Goal: Task Accomplishment & Management: Complete application form

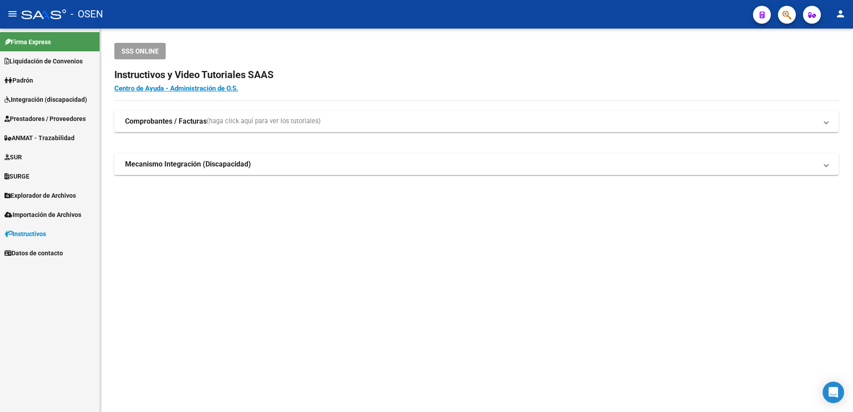
click at [48, 192] on span "Explorador de Archivos" at bounding box center [39, 196] width 71 height 10
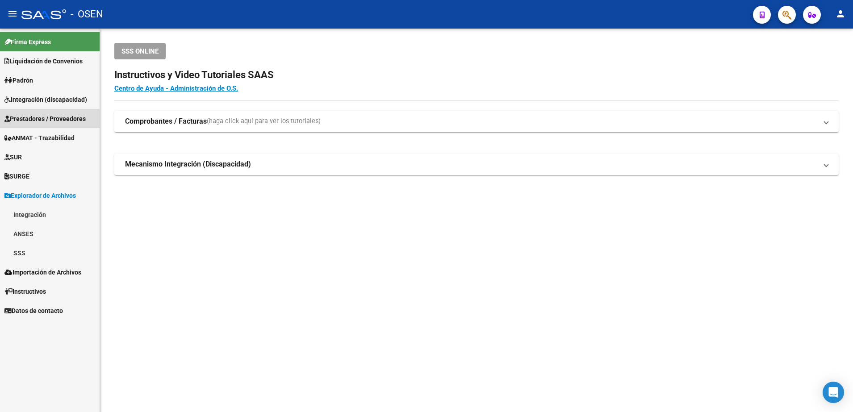
click at [37, 123] on link "Prestadores / Proveedores" at bounding box center [50, 118] width 100 height 19
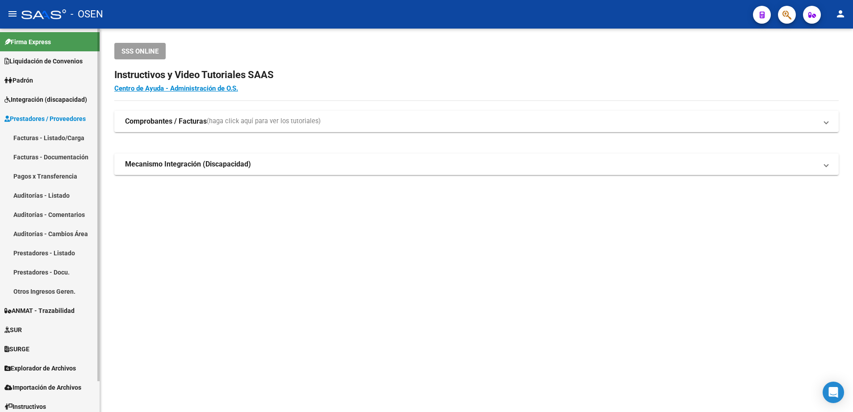
click at [38, 134] on link "Facturas - Listado/Carga" at bounding box center [50, 137] width 100 height 19
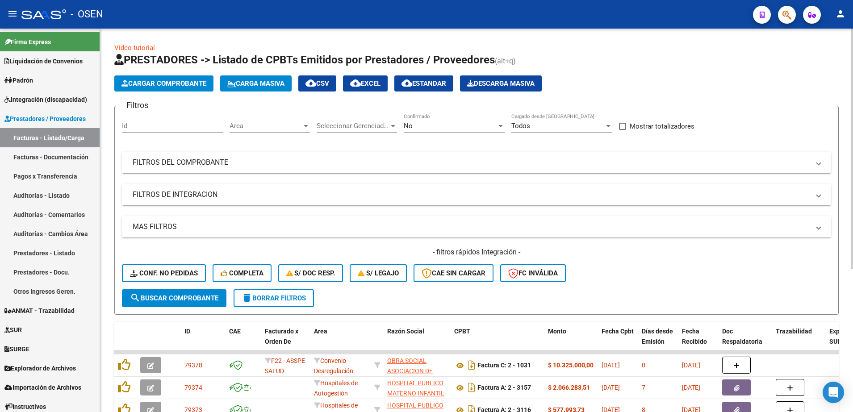
click at [176, 82] on span "Cargar Comprobante" at bounding box center [163, 83] width 85 height 8
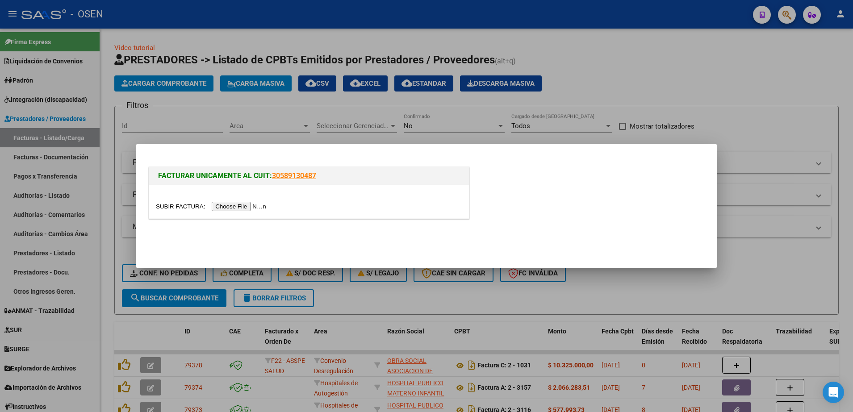
click at [245, 207] on input "file" at bounding box center [212, 206] width 113 height 9
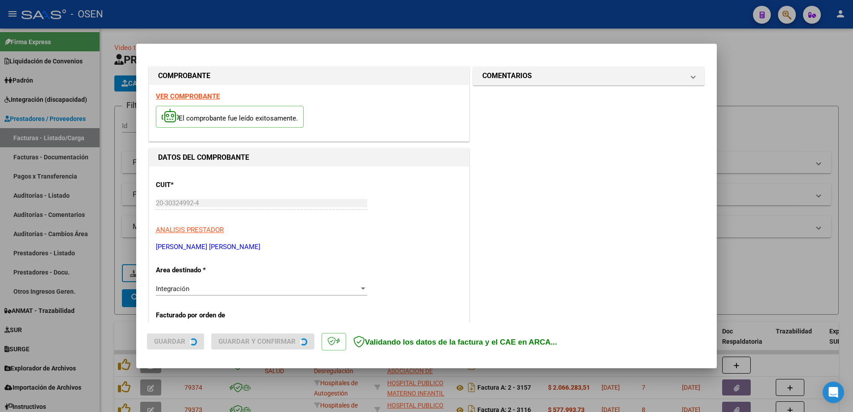
click at [190, 98] on strong "VER COMPROBANTE" at bounding box center [188, 96] width 64 height 8
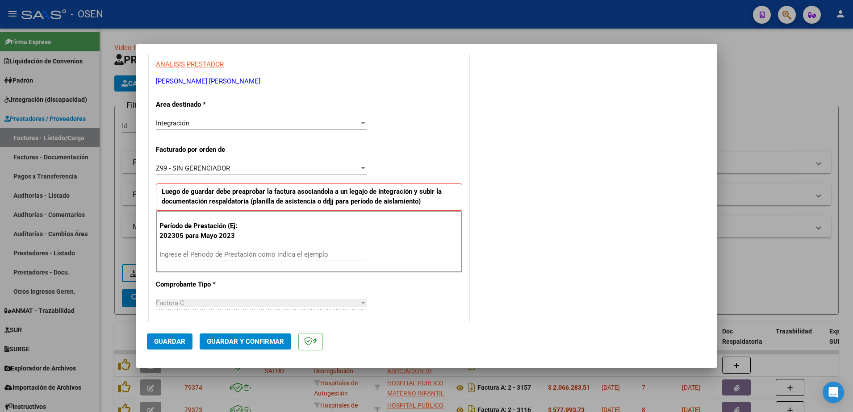
scroll to position [167, 0]
click at [200, 246] on div "Ingrese el Período de Prestación como indica el ejemplo" at bounding box center [262, 252] width 206 height 13
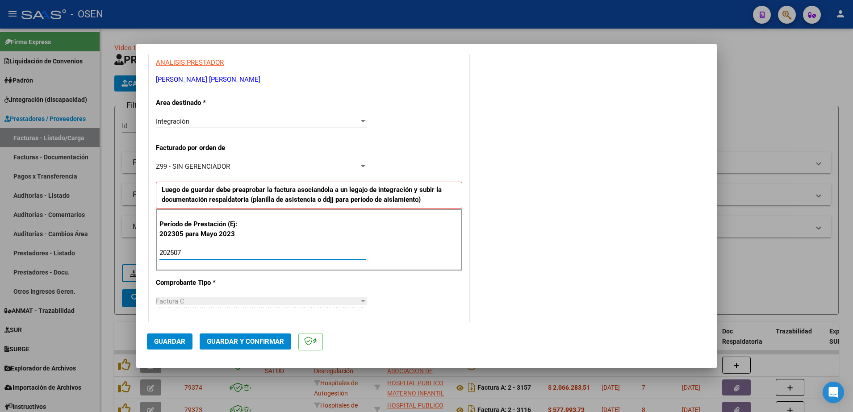
type input "202507"
click at [172, 341] on span "Guardar" at bounding box center [169, 342] width 31 height 8
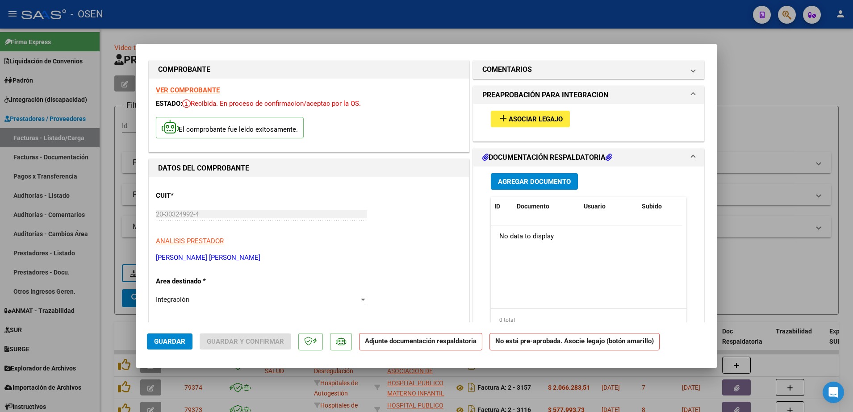
scroll to position [0, 0]
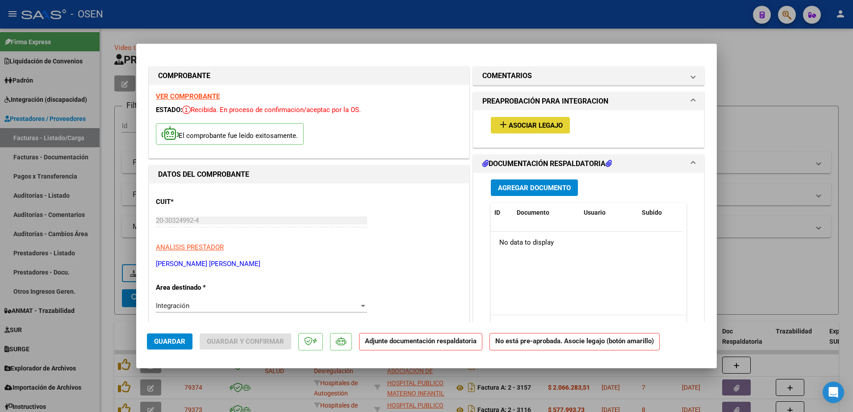
click at [526, 128] on span "Asociar Legajo" at bounding box center [536, 125] width 54 height 8
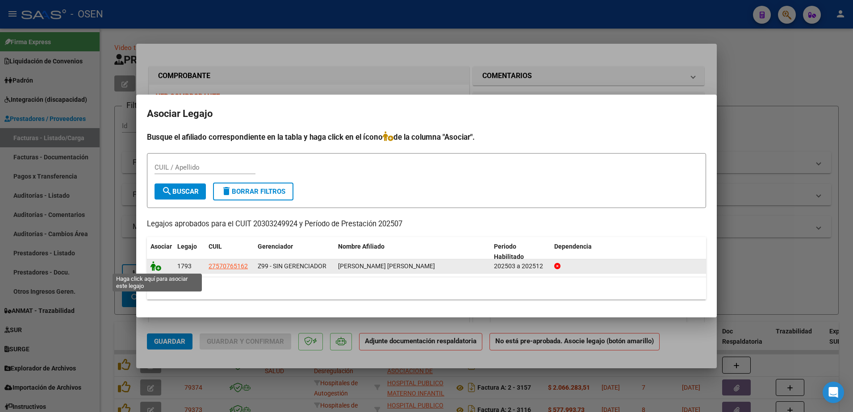
click at [151, 266] on icon at bounding box center [156, 266] width 11 height 10
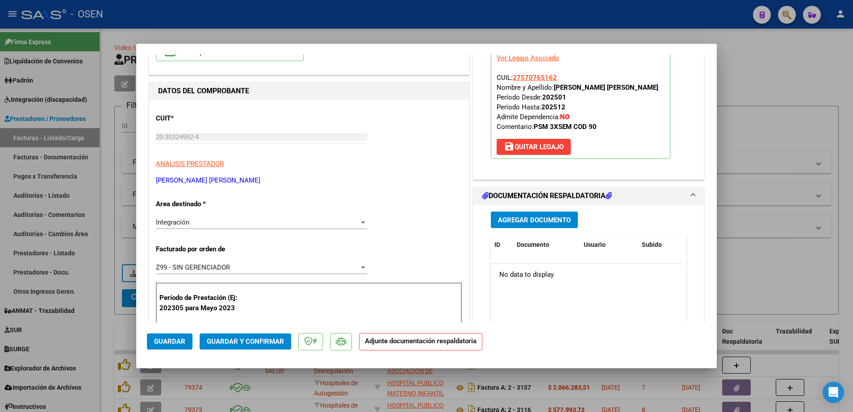
scroll to position [167, 0]
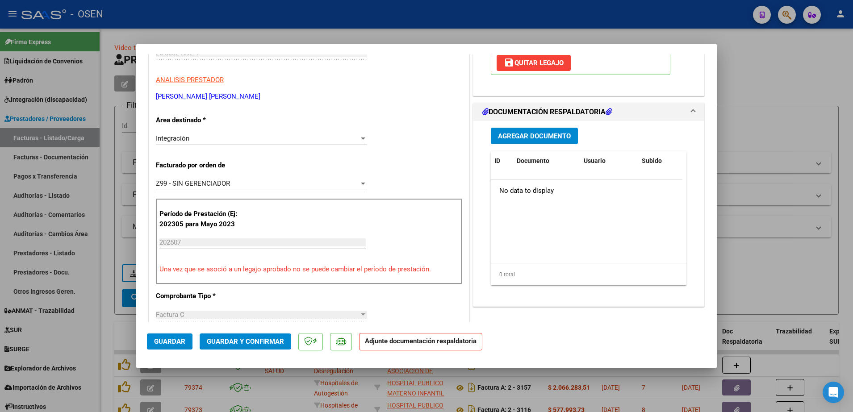
click at [538, 143] on button "Agregar Documento" at bounding box center [534, 136] width 87 height 17
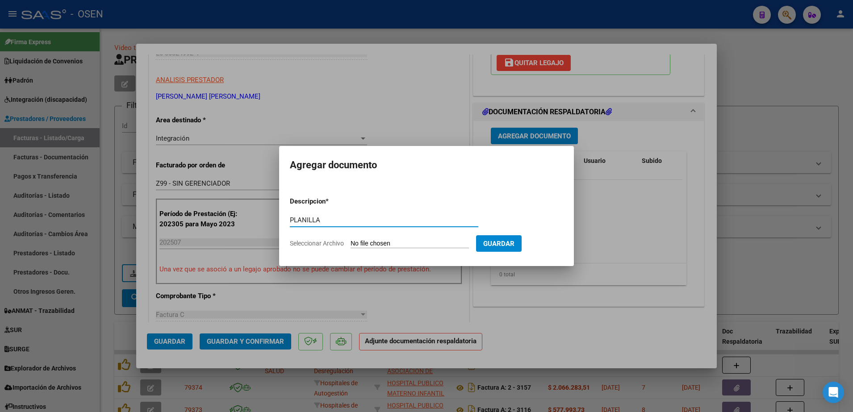
type input "PLANILLA"
click at [351, 240] on input "Seleccionar Archivo" at bounding box center [410, 244] width 118 height 8
type input "C:\fakepath\[PERSON_NAME] G AME PSM PLANILLA [DATE].pdf"
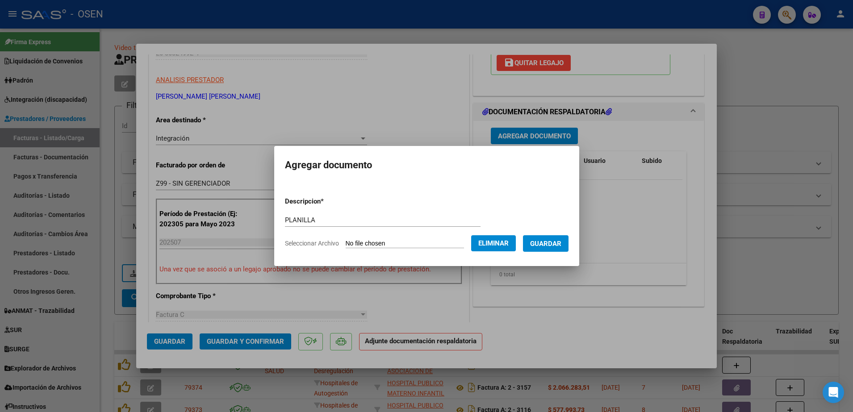
click at [550, 245] on span "Guardar" at bounding box center [545, 244] width 31 height 8
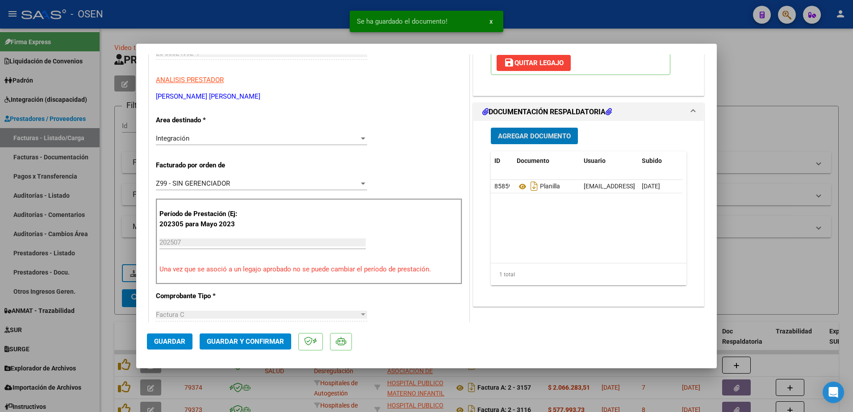
click at [165, 346] on button "Guardar" at bounding box center [170, 342] width 46 height 16
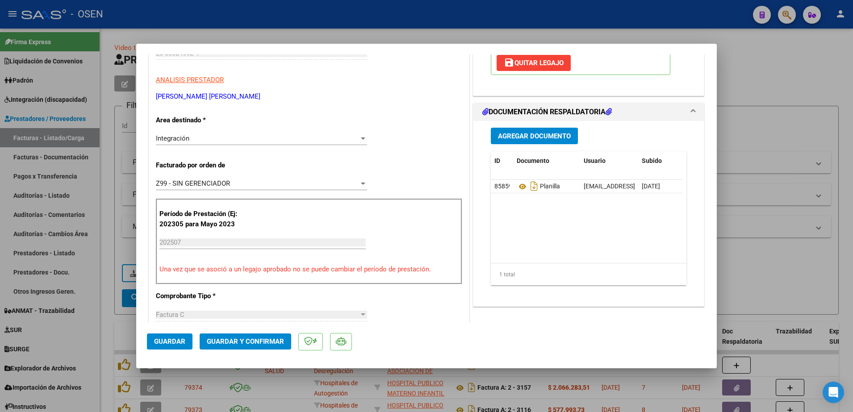
click at [171, 340] on span "Guardar" at bounding box center [169, 342] width 31 height 8
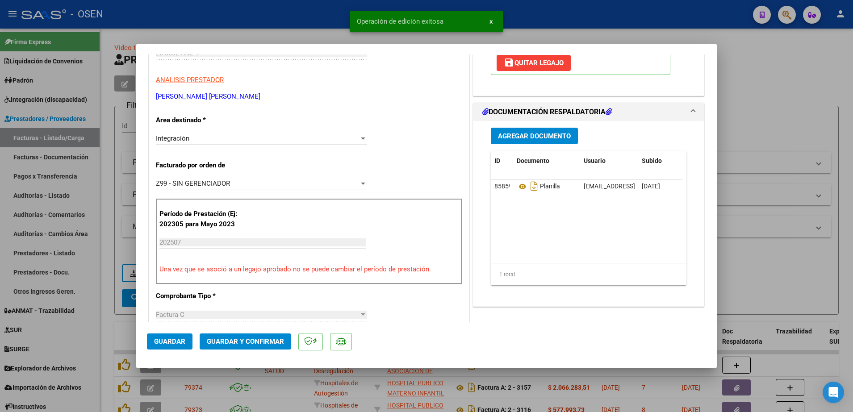
click at [106, 332] on div at bounding box center [426, 206] width 853 height 412
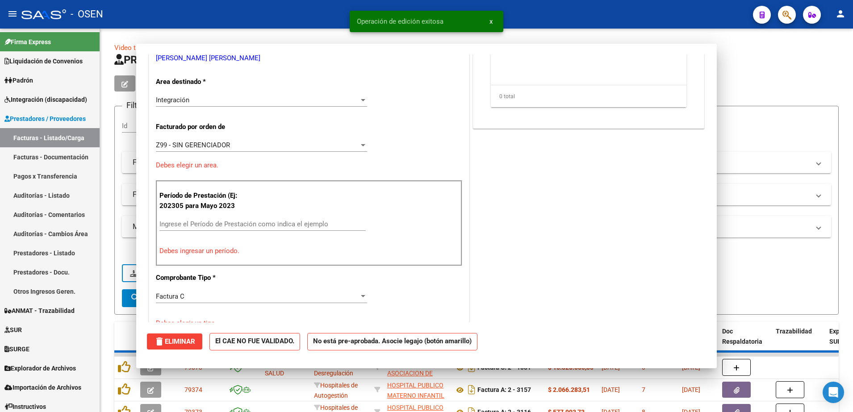
scroll to position [0, 0]
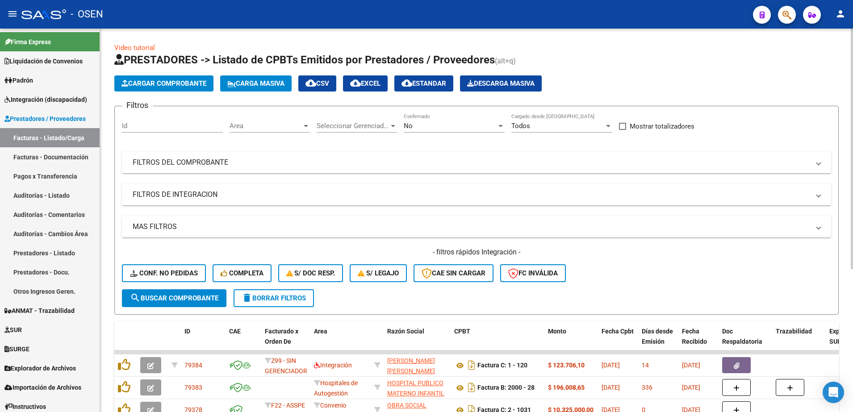
click at [173, 93] on app-list-header "PRESTADORES -> Listado de CPBTs Emitidos por Prestadores / Proveedores (alt+q) …" at bounding box center [476, 184] width 724 height 262
click at [174, 83] on span "Cargar Comprobante" at bounding box center [163, 83] width 85 height 8
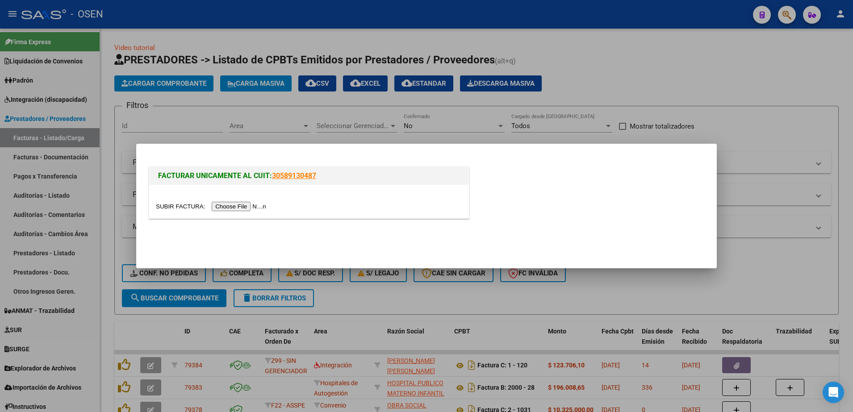
click at [223, 206] on input "file" at bounding box center [212, 206] width 113 height 9
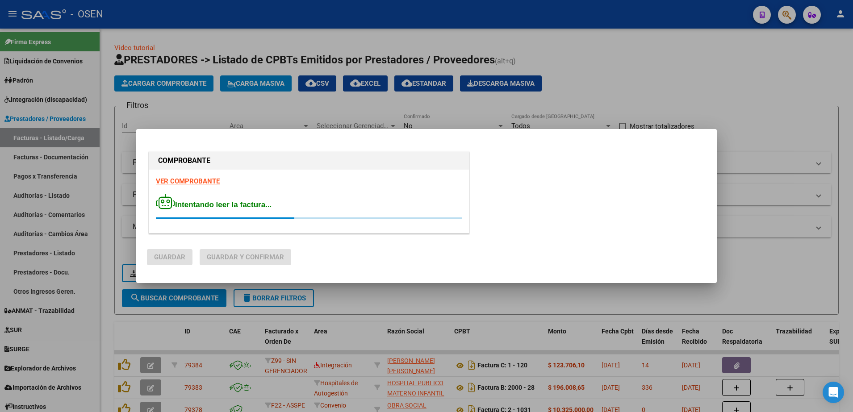
click at [190, 180] on strong "VER COMPROBANTE" at bounding box center [188, 181] width 64 height 8
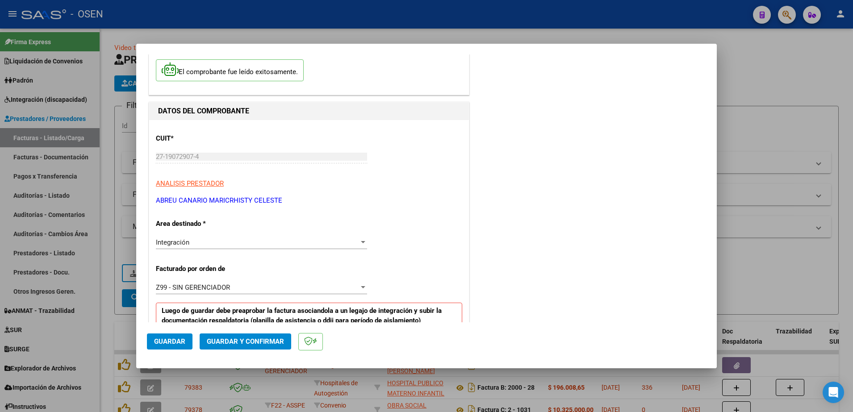
scroll to position [112, 0]
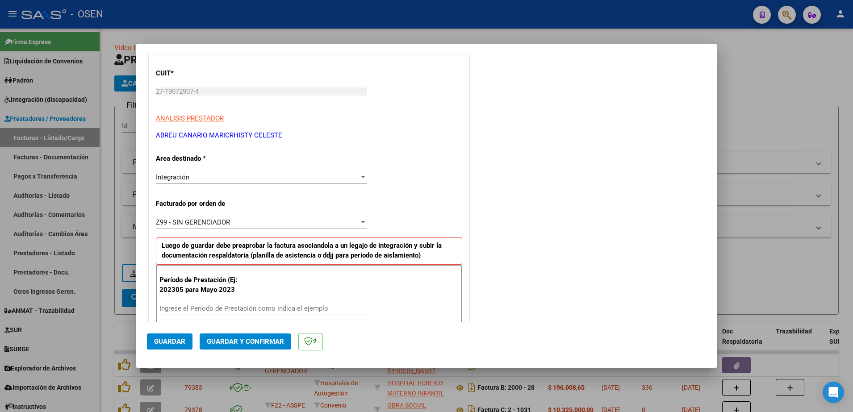
click at [252, 308] on input "Ingrese el Período de Prestación como indica el ejemplo" at bounding box center [262, 309] width 206 height 8
type input "202507"
click at [166, 343] on span "Guardar" at bounding box center [169, 342] width 31 height 8
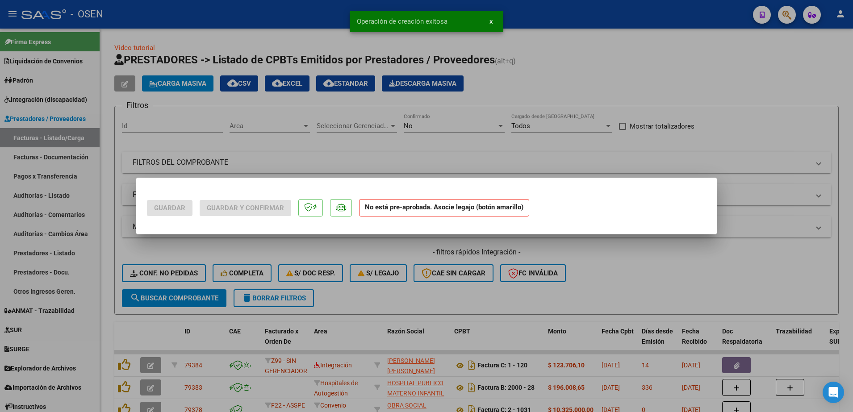
scroll to position [0, 0]
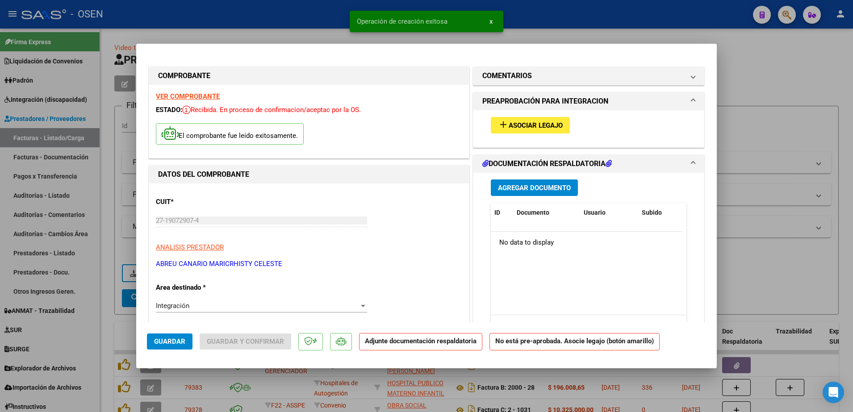
click at [548, 115] on div "add Asociar Legajo" at bounding box center [588, 125] width 209 height 30
click at [553, 124] on span "Asociar Legajo" at bounding box center [536, 125] width 54 height 8
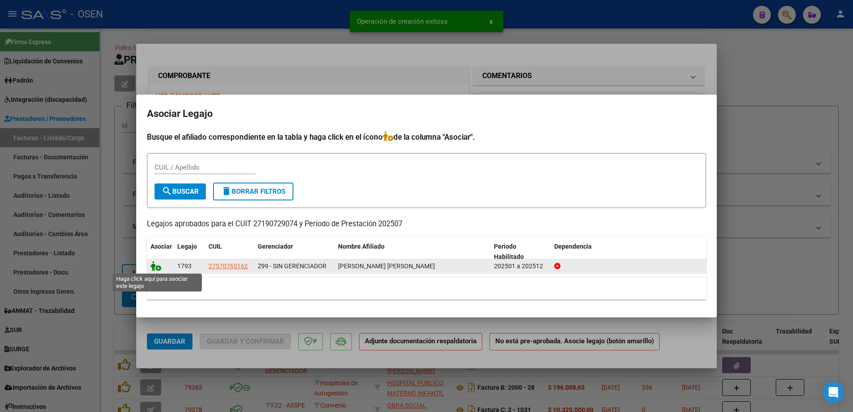
click at [155, 268] on icon at bounding box center [156, 266] width 11 height 10
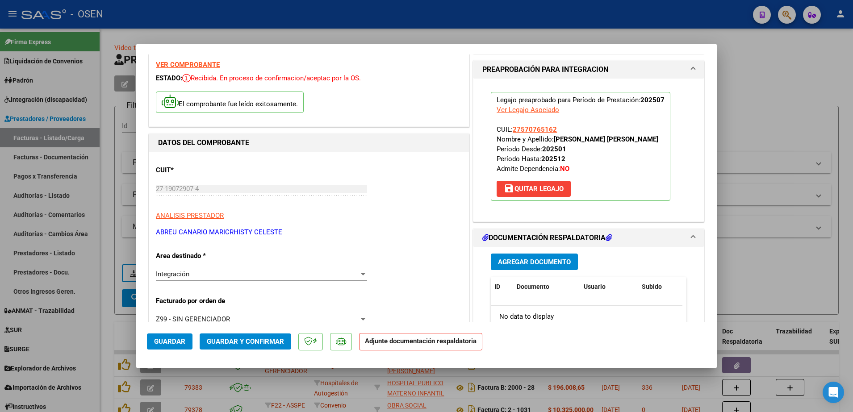
scroll to position [56, 0]
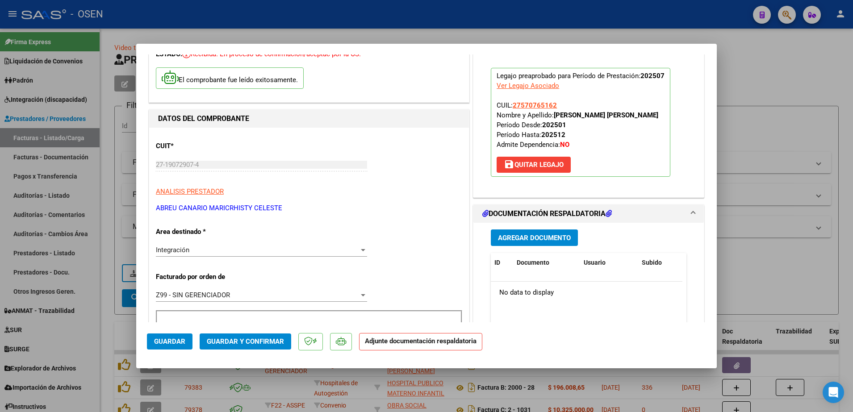
click at [529, 231] on button "Agregar Documento" at bounding box center [534, 238] width 87 height 17
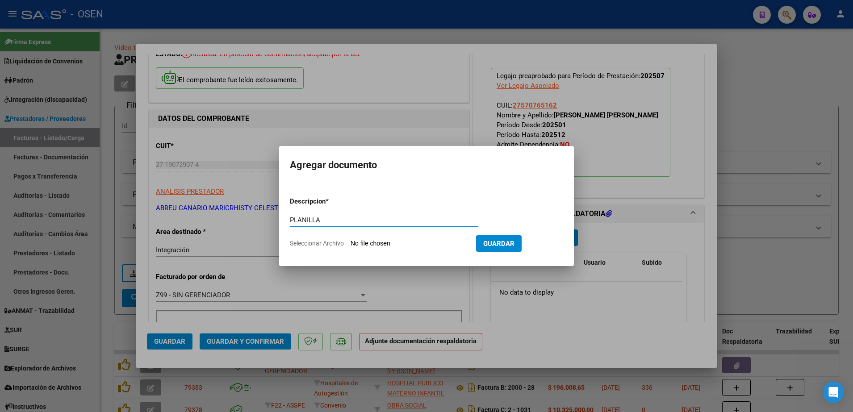
type input "PLANILLA"
click at [351, 240] on input "Seleccionar Archivo" at bounding box center [410, 244] width 118 height 8
type input "C:\fakepath\[PERSON_NAME] G AME FONO PLANILLA [DATE].pdf"
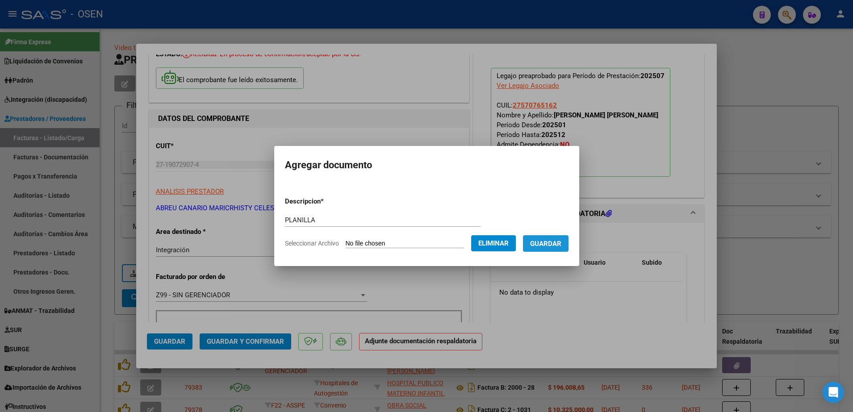
click at [558, 251] on button "Guardar" at bounding box center [546, 243] width 46 height 17
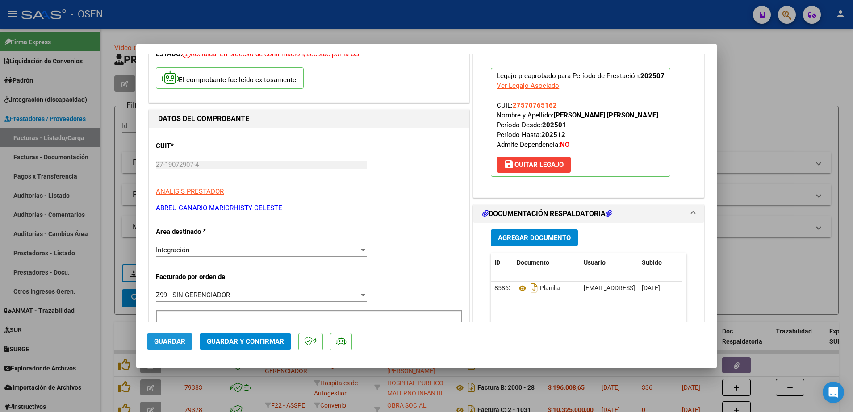
click at [174, 343] on span "Guardar" at bounding box center [169, 342] width 31 height 8
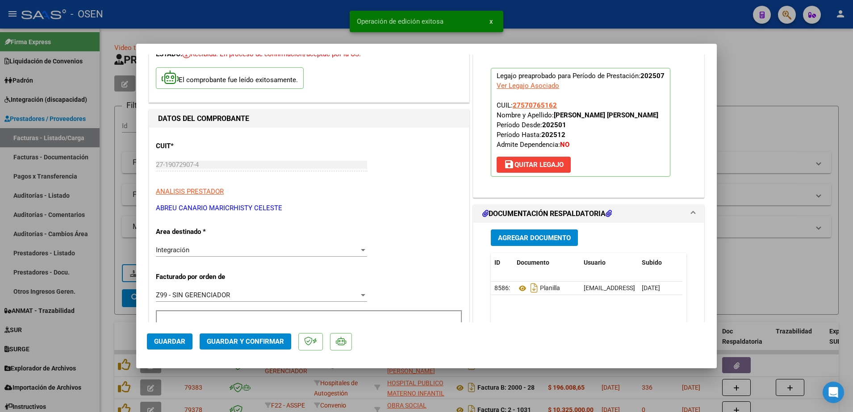
click at [104, 359] on div at bounding box center [426, 206] width 853 height 412
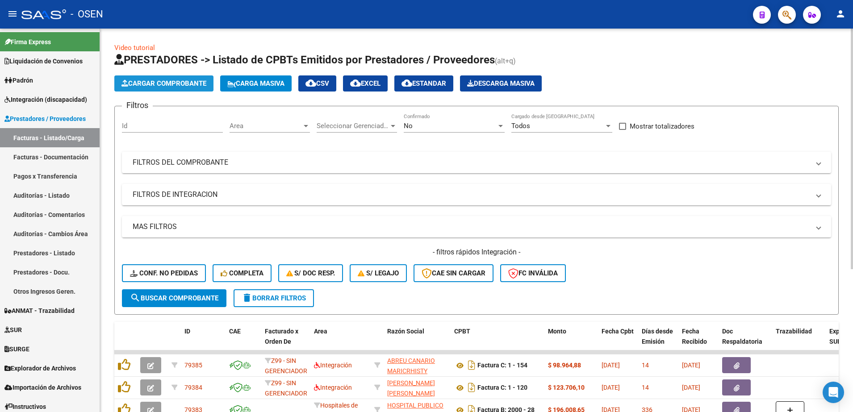
click at [185, 86] on span "Cargar Comprobante" at bounding box center [163, 83] width 85 height 8
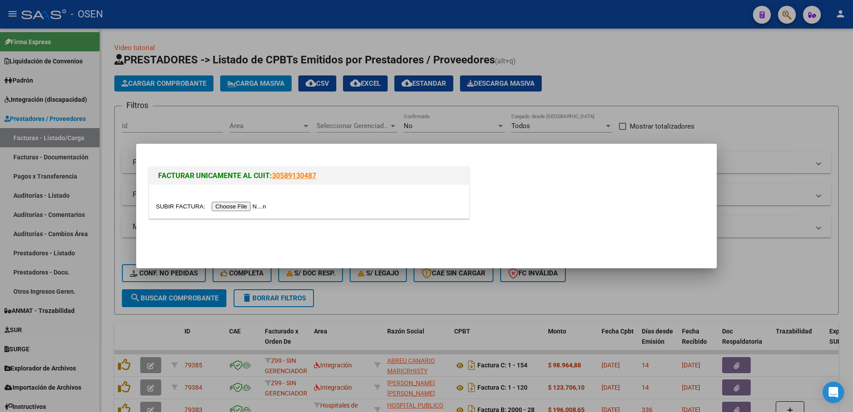
click at [234, 209] on input "file" at bounding box center [212, 206] width 113 height 9
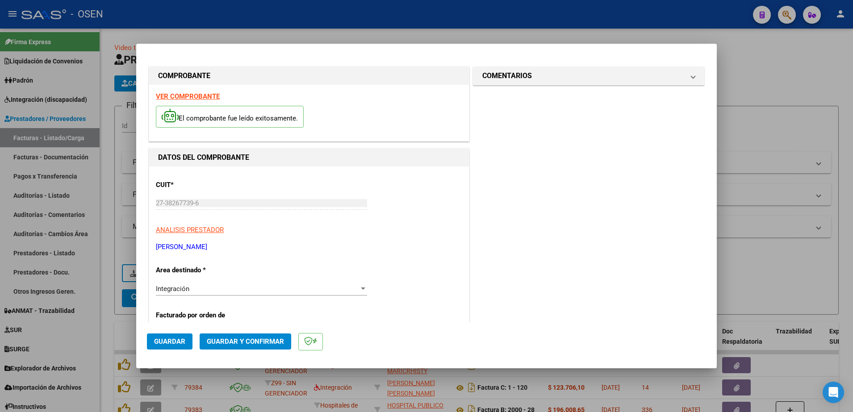
click at [202, 96] on strong "VER COMPROBANTE" at bounding box center [188, 96] width 64 height 8
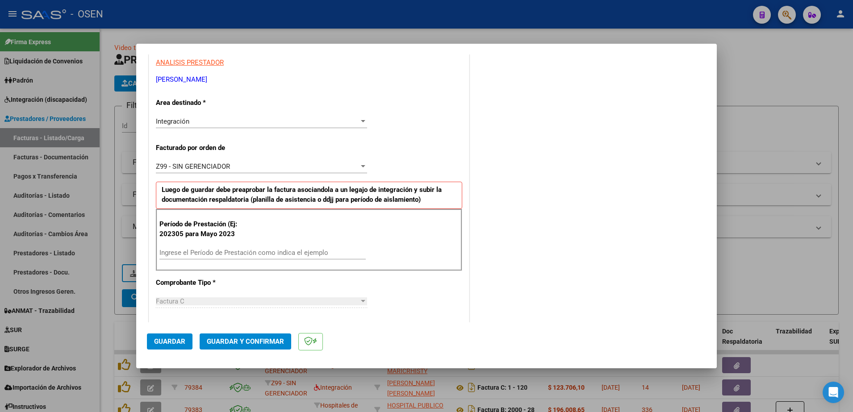
click at [186, 247] on div "Ingrese el Período de Prestación como indica el ejemplo" at bounding box center [262, 252] width 206 height 13
type input "202507"
click at [170, 336] on button "Guardar" at bounding box center [170, 342] width 46 height 16
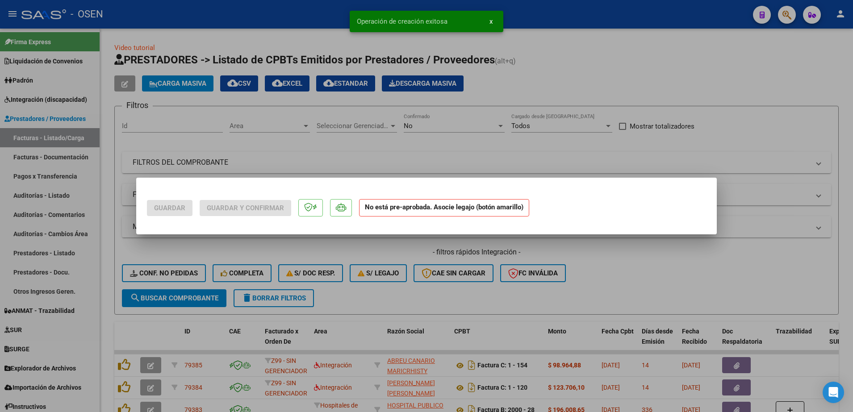
scroll to position [0, 0]
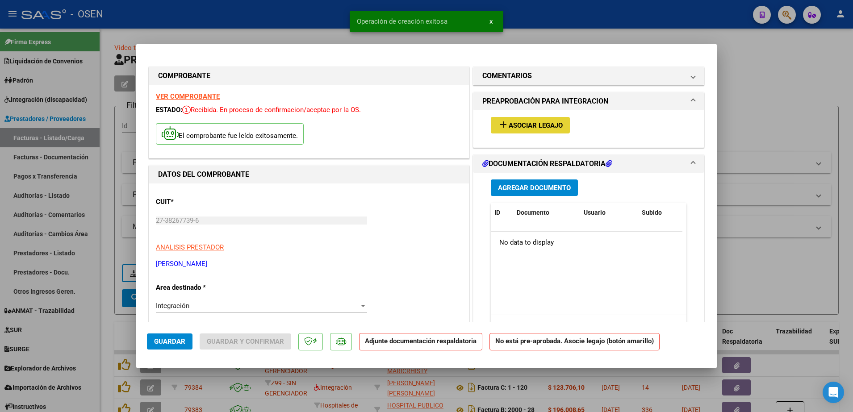
click at [544, 127] on span "Asociar Legajo" at bounding box center [536, 125] width 54 height 8
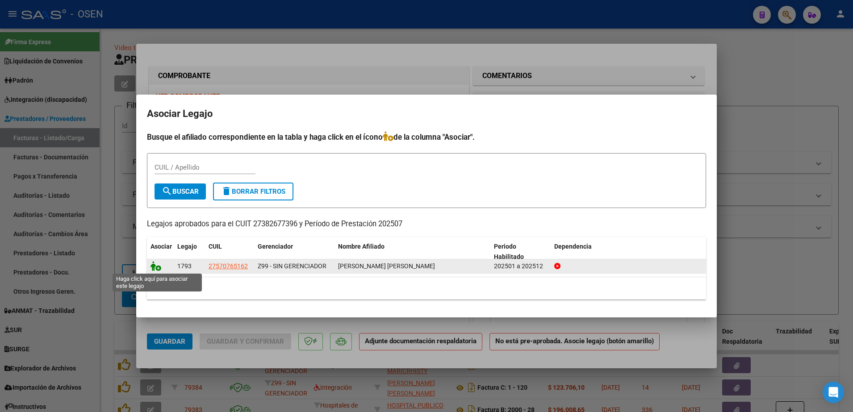
click at [155, 261] on icon at bounding box center [156, 266] width 11 height 10
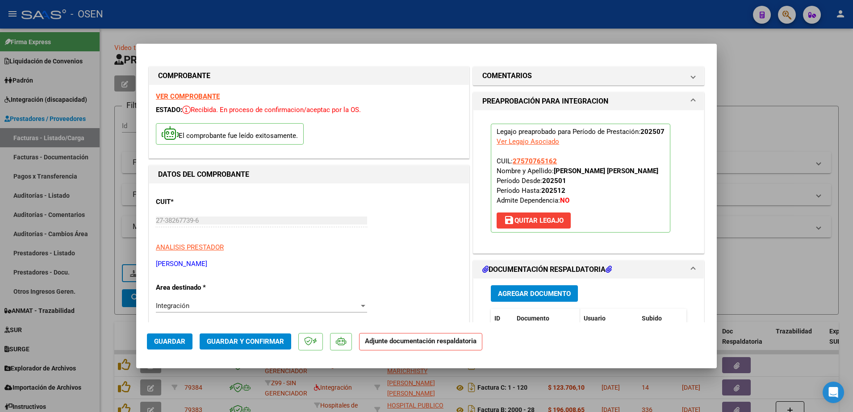
scroll to position [56, 0]
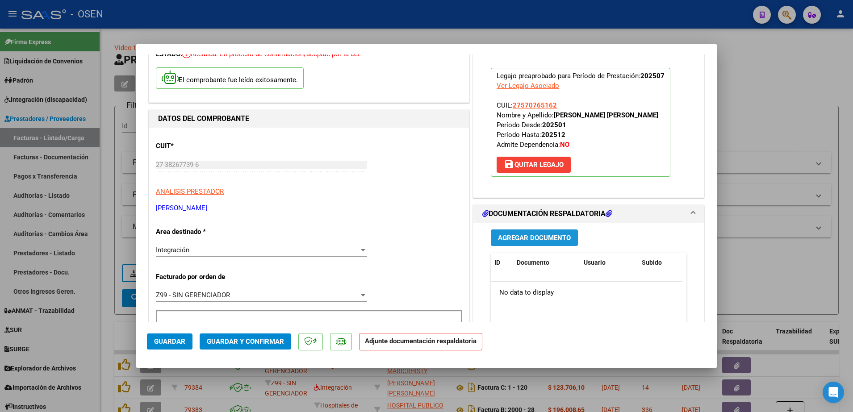
click at [549, 239] on span "Agregar Documento" at bounding box center [534, 238] width 73 height 8
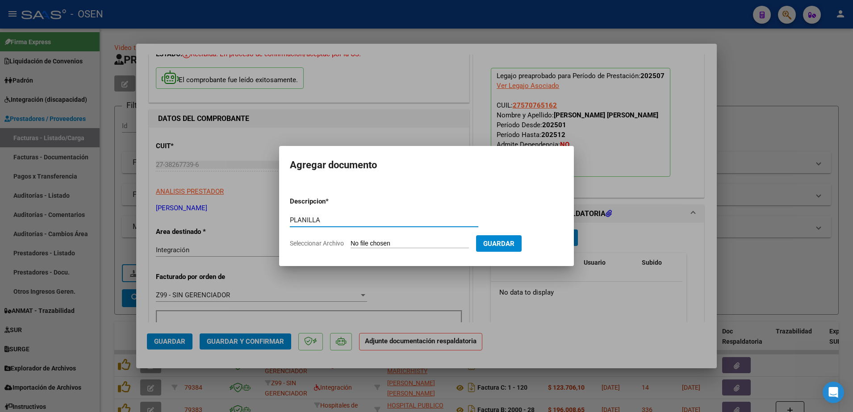
type input "PLANILLA"
click at [351, 240] on input "Seleccionar Archivo" at bounding box center [410, 244] width 118 height 8
type input "C:\fakepath\[PERSON_NAME] G AME PSL PLANILLA [DATE].pdf"
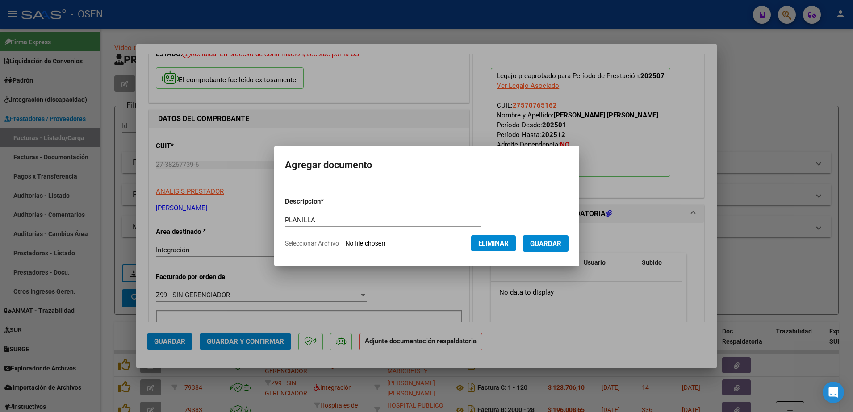
click at [551, 248] on button "Guardar" at bounding box center [546, 243] width 46 height 17
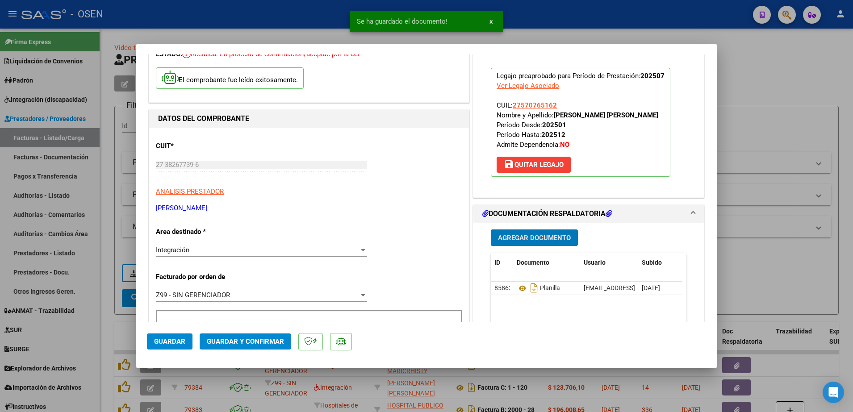
click at [179, 344] on span "Guardar" at bounding box center [169, 342] width 31 height 8
click at [111, 339] on div at bounding box center [426, 206] width 853 height 412
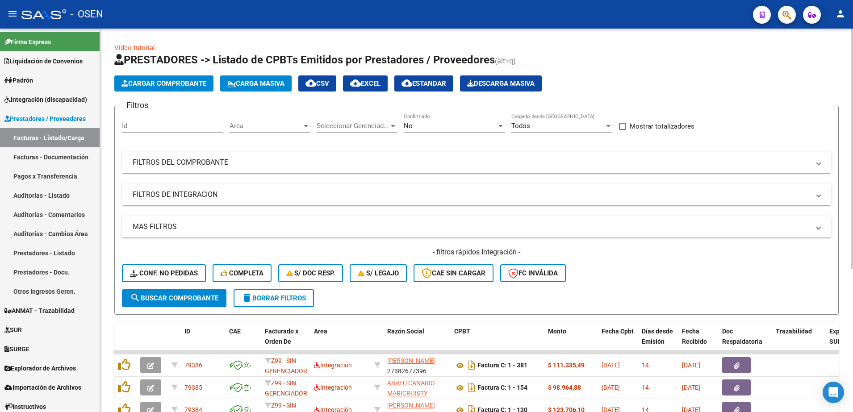
click at [186, 88] on button "Cargar Comprobante" at bounding box center [163, 83] width 99 height 16
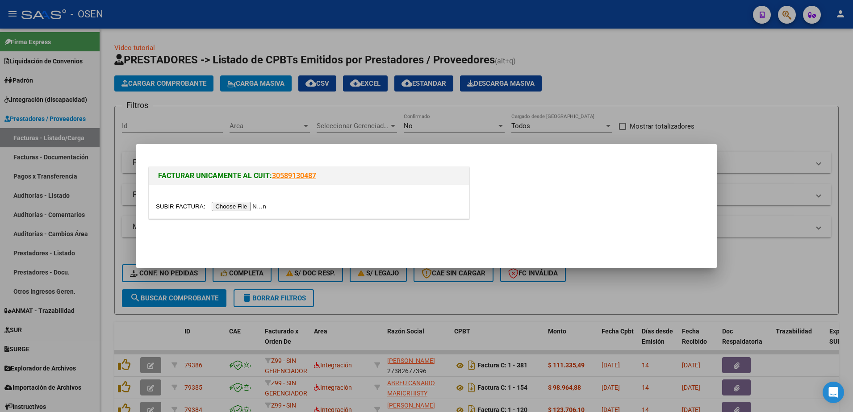
click at [238, 209] on input "file" at bounding box center [212, 206] width 113 height 9
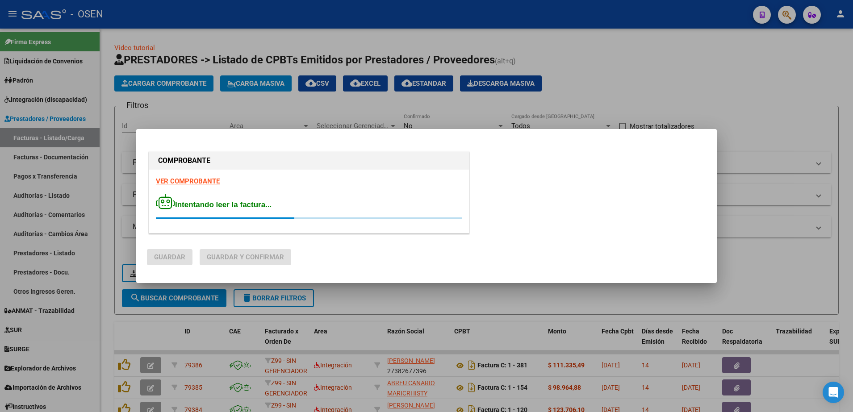
click at [190, 179] on strong "VER COMPROBANTE" at bounding box center [188, 181] width 64 height 8
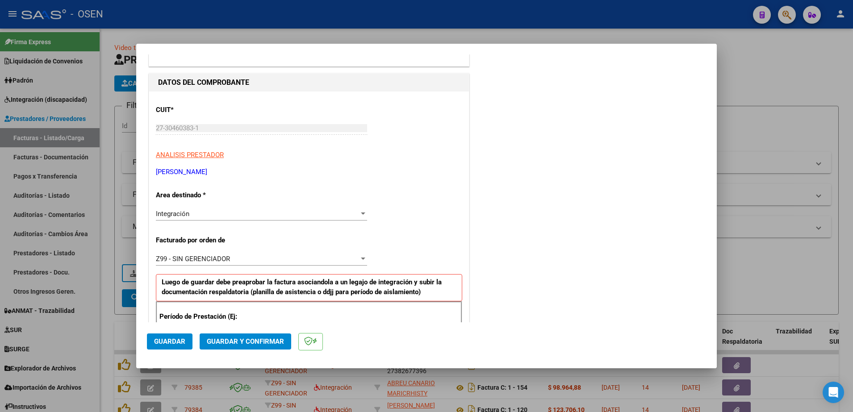
scroll to position [112, 0]
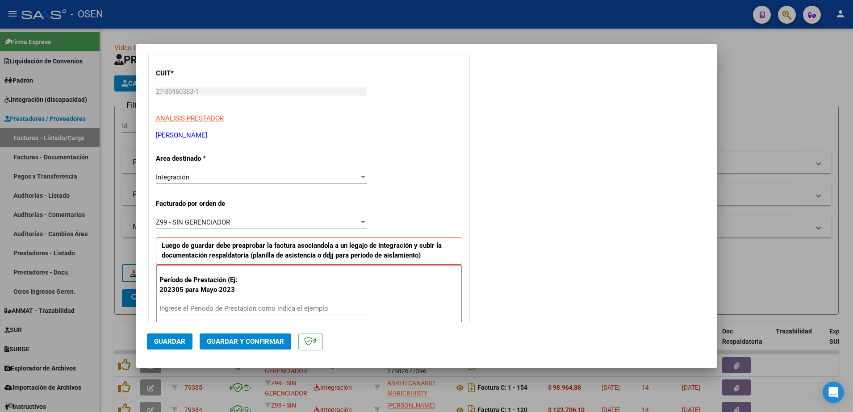
click at [263, 308] on input "Ingrese el Período de Prestación como indica el ejemplo" at bounding box center [262, 309] width 206 height 8
type input "202507"
click at [172, 340] on span "Guardar" at bounding box center [169, 342] width 31 height 8
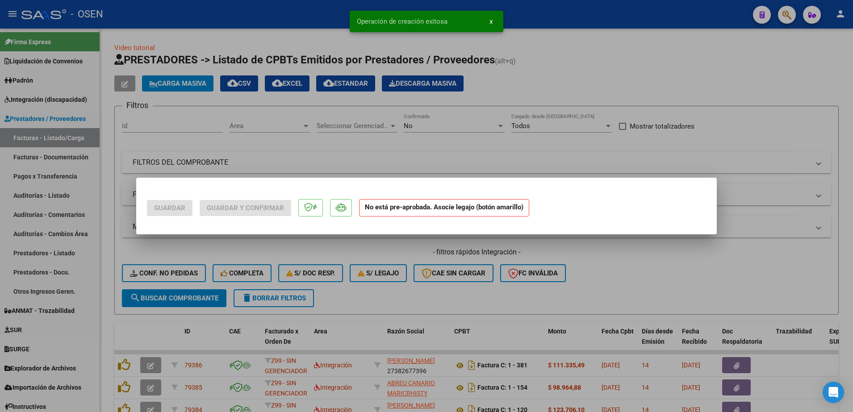
scroll to position [0, 0]
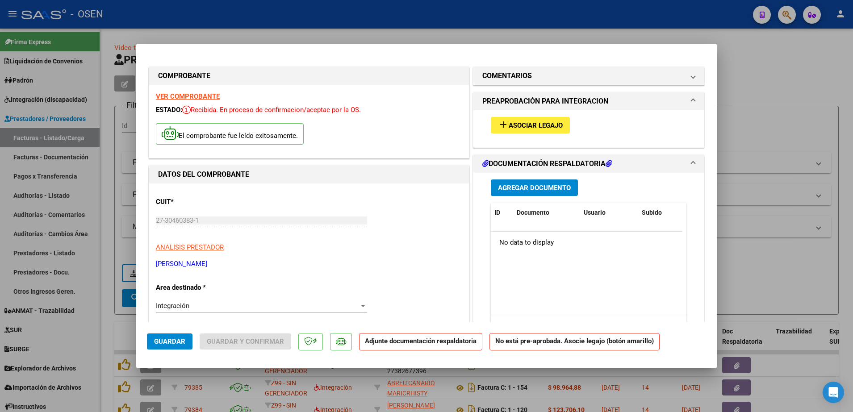
click at [550, 117] on button "add Asociar Legajo" at bounding box center [530, 125] width 79 height 17
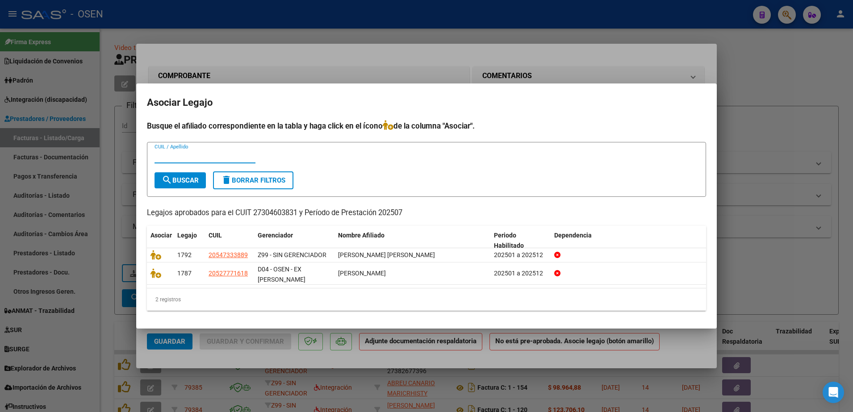
click at [387, 50] on div at bounding box center [426, 206] width 853 height 412
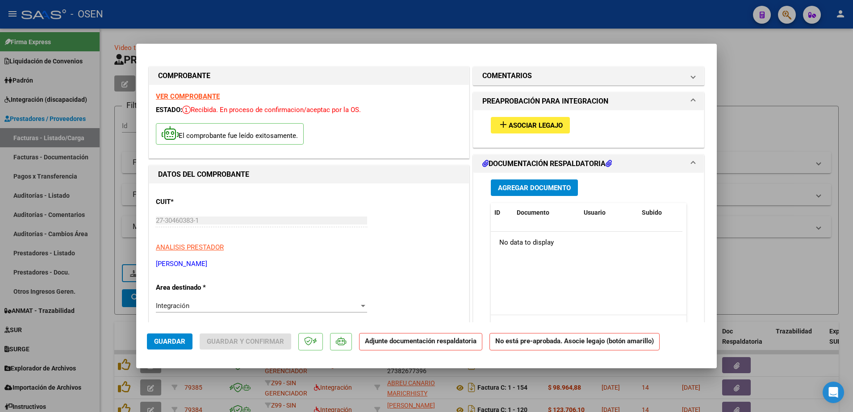
click at [188, 99] on strong "VER COMPROBANTE" at bounding box center [188, 96] width 64 height 8
click at [510, 113] on div "add Asociar Legajo" at bounding box center [588, 125] width 209 height 30
click at [513, 117] on button "add Asociar Legajo" at bounding box center [530, 125] width 79 height 17
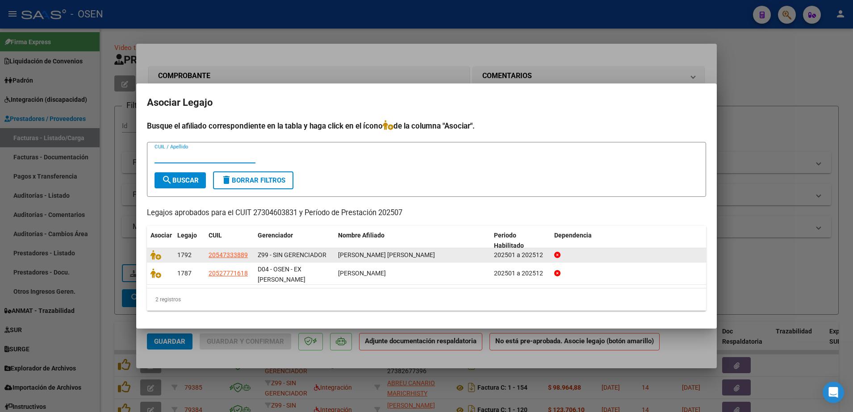
click at [150, 260] on datatable-body-cell at bounding box center [160, 255] width 27 height 14
click at [155, 260] on icon at bounding box center [156, 255] width 11 height 10
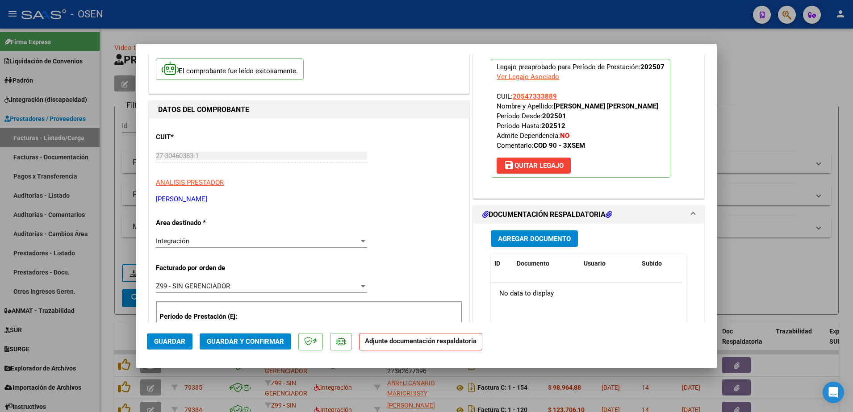
scroll to position [112, 0]
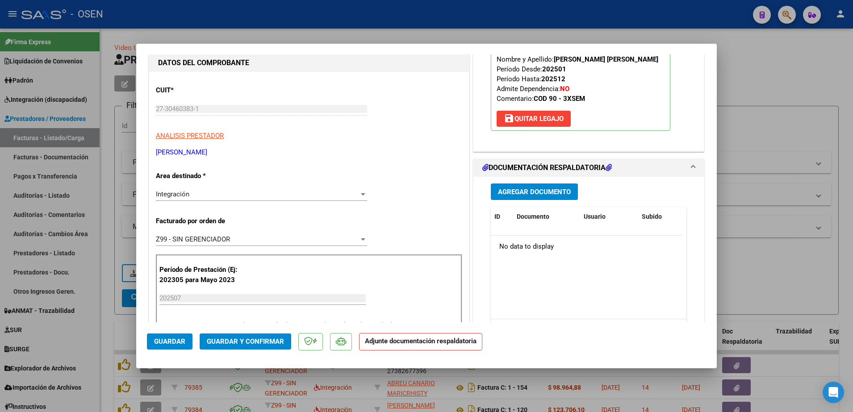
click at [534, 200] on button "Agregar Documento" at bounding box center [534, 192] width 87 height 17
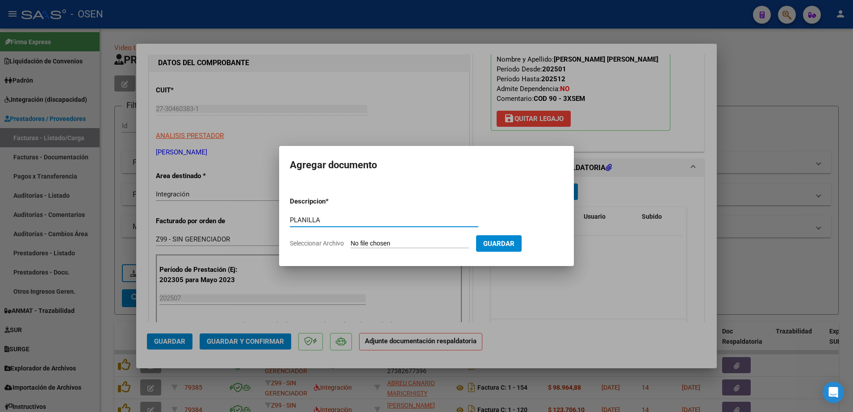
type input "PLANILLA"
click at [351, 240] on input "Seleccionar Archivo" at bounding box center [410, 244] width 118 height 8
type input "C:\fakepath\[PERSON_NAME] FONO PLANILLA [DATE].pdf"
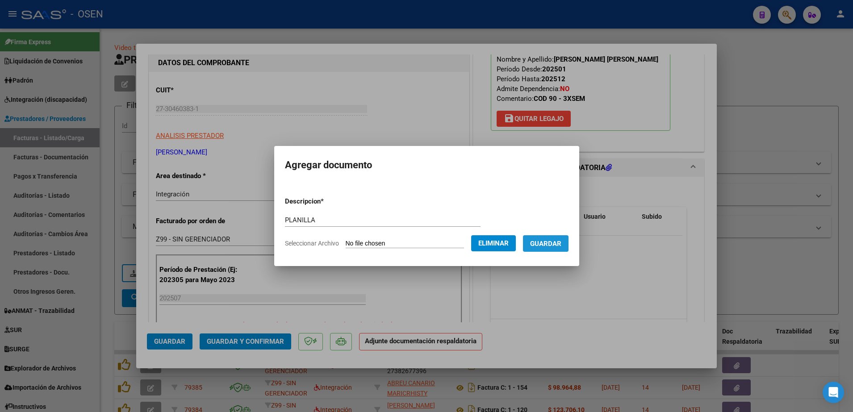
click at [553, 246] on span "Guardar" at bounding box center [545, 244] width 31 height 8
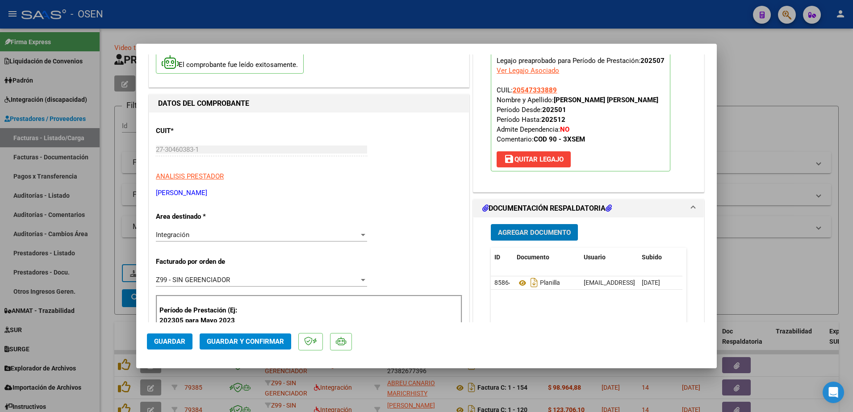
scroll to position [0, 0]
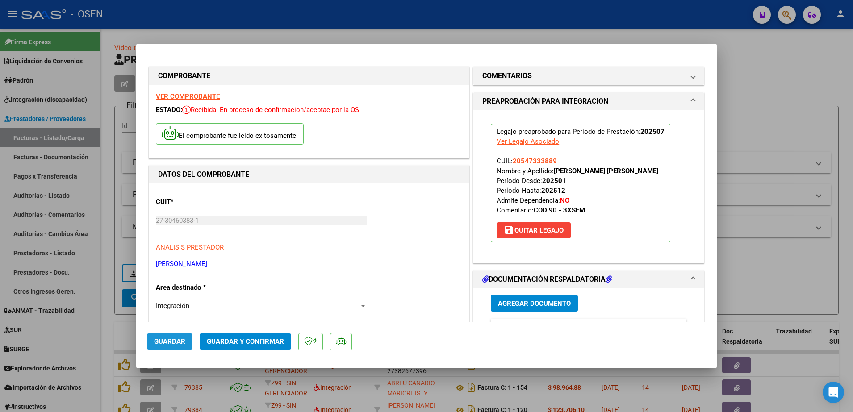
click at [172, 338] on span "Guardar" at bounding box center [169, 342] width 31 height 8
click at [179, 341] on span "Guardar" at bounding box center [169, 342] width 31 height 8
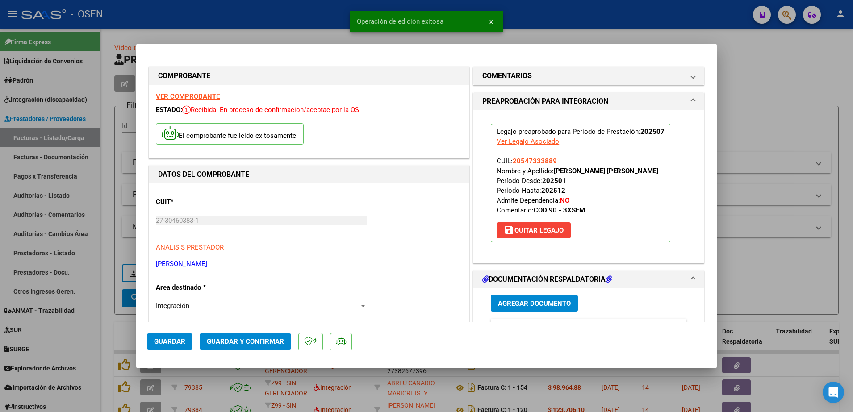
click at [105, 326] on div at bounding box center [426, 206] width 853 height 412
type input "$ 0,00"
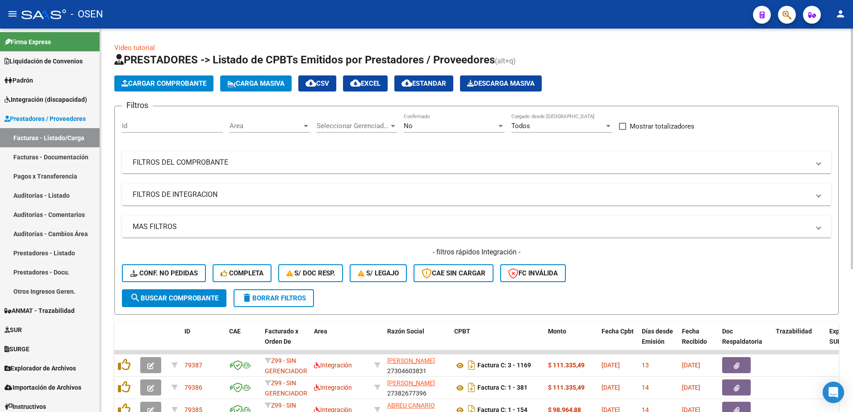
click at [179, 85] on span "Cargar Comprobante" at bounding box center [163, 83] width 85 height 8
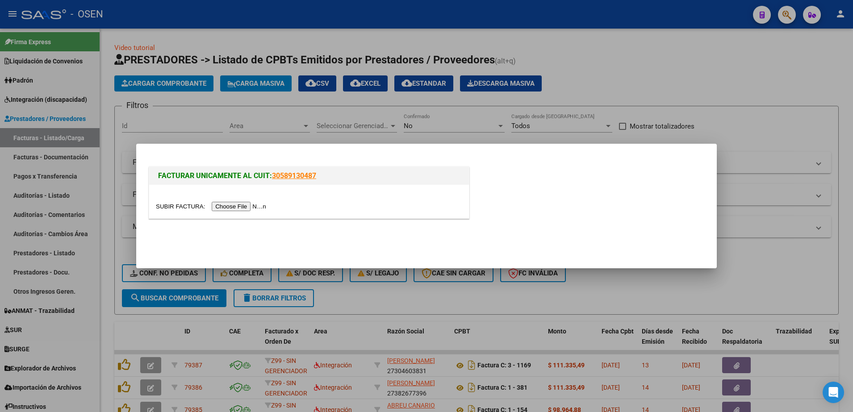
click at [238, 203] on input "file" at bounding box center [212, 206] width 113 height 9
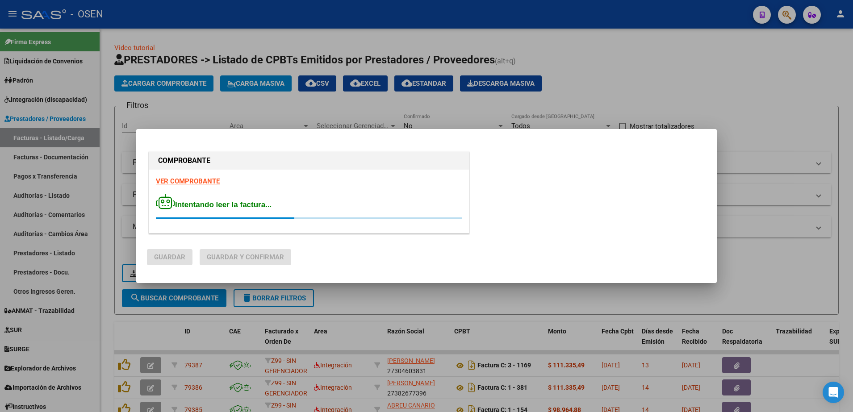
click at [184, 180] on strong "VER COMPROBANTE" at bounding box center [188, 181] width 64 height 8
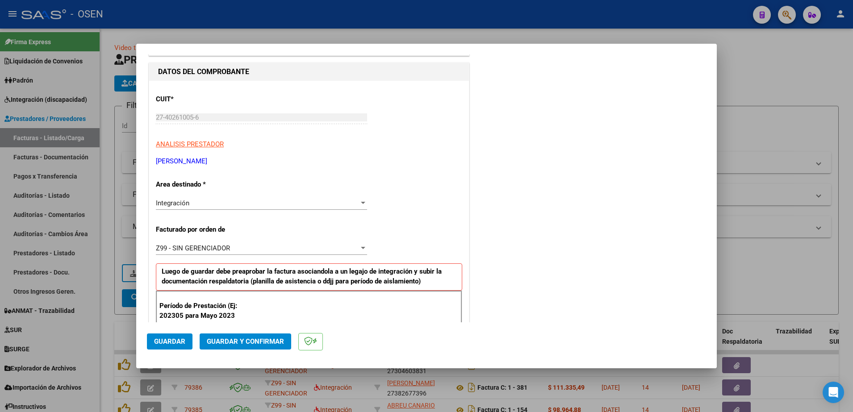
scroll to position [112, 0]
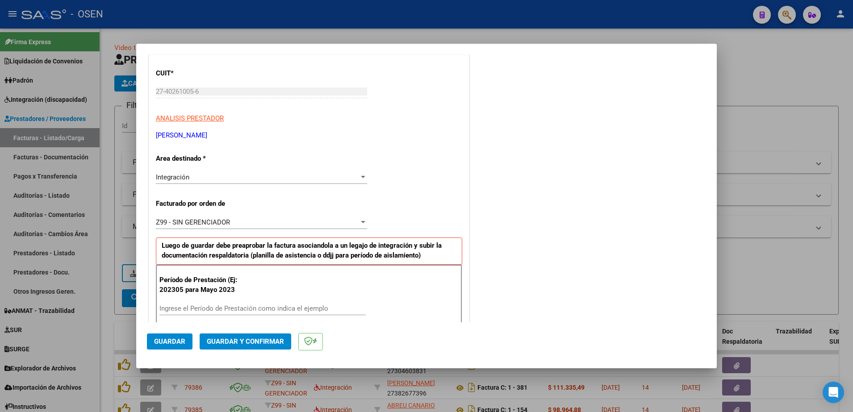
click at [216, 310] on input "Ingrese el Período de Prestación como indica el ejemplo" at bounding box center [262, 309] width 206 height 8
type input "202507"
click at [176, 342] on span "Guardar" at bounding box center [169, 342] width 31 height 8
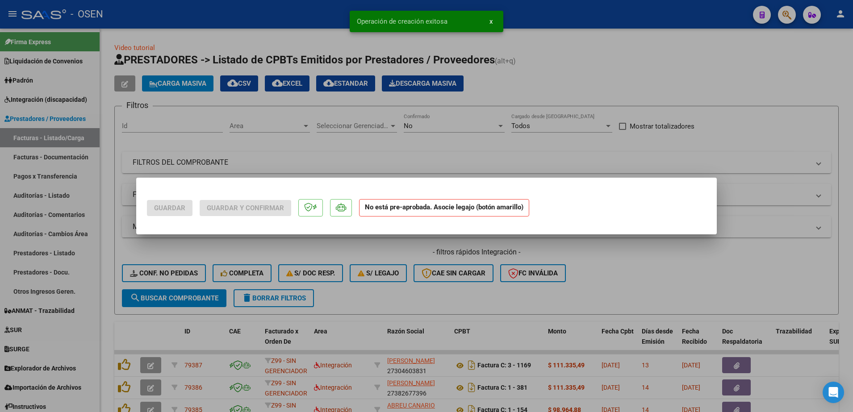
scroll to position [0, 0]
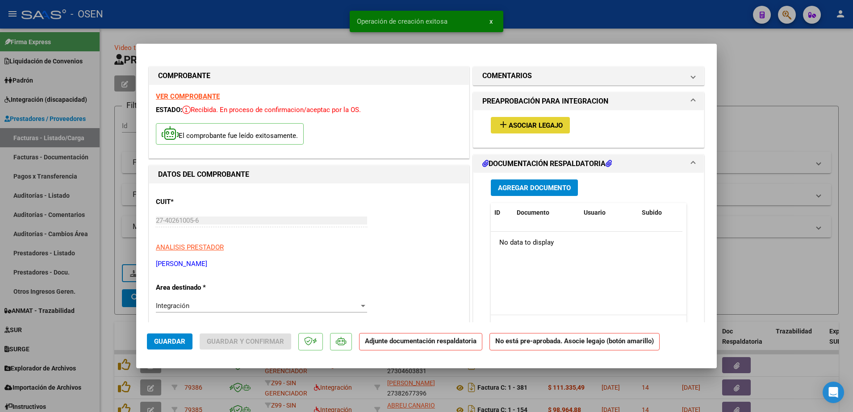
click at [546, 129] on span "Asociar Legajo" at bounding box center [536, 125] width 54 height 8
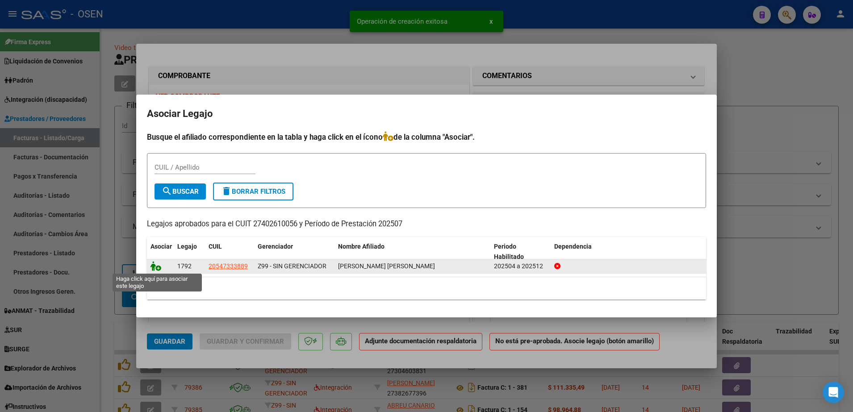
click at [156, 269] on icon at bounding box center [156, 266] width 11 height 10
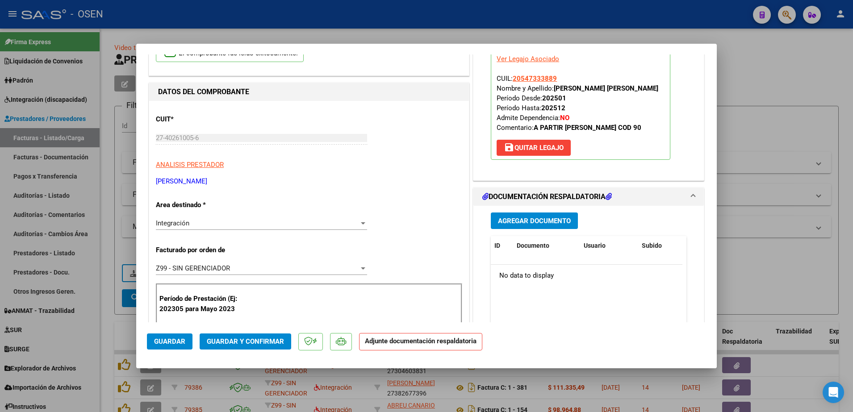
scroll to position [112, 0]
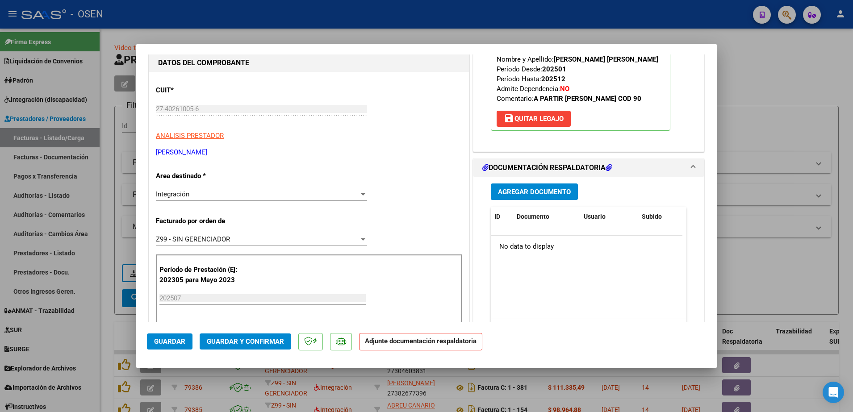
click at [562, 212] on div "Agregar Documento ID Documento Usuario Subido Acción No data to display 0 total…" at bounding box center [588, 266] width 209 height 178
click at [544, 196] on span "Agregar Documento" at bounding box center [534, 192] width 73 height 8
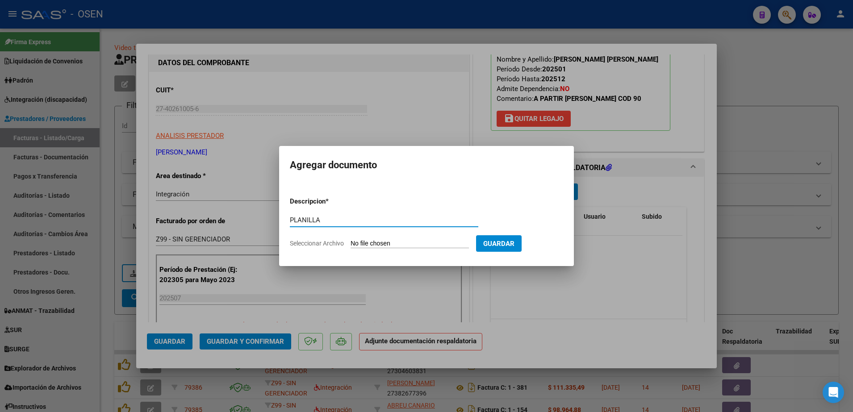
type input "PLANILLA"
click at [351, 240] on input "Seleccionar Archivo" at bounding box center [410, 244] width 118 height 8
type input "C:\fakepath\[PERSON_NAME] F PSP PLANILLA [DATE].pdf"
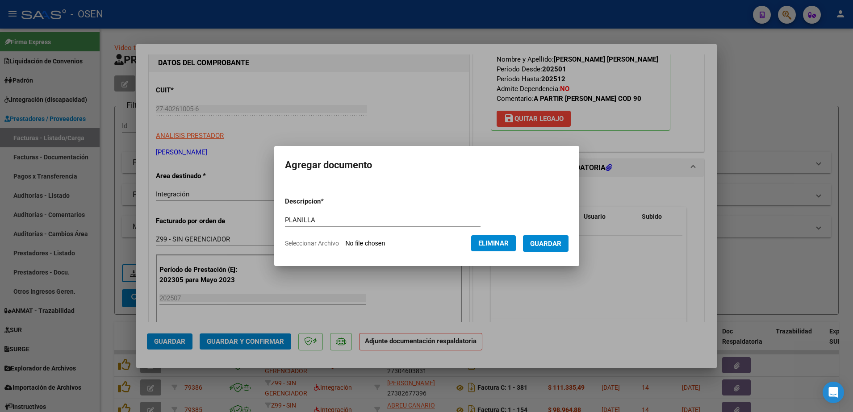
click at [544, 249] on button "Guardar" at bounding box center [546, 243] width 46 height 17
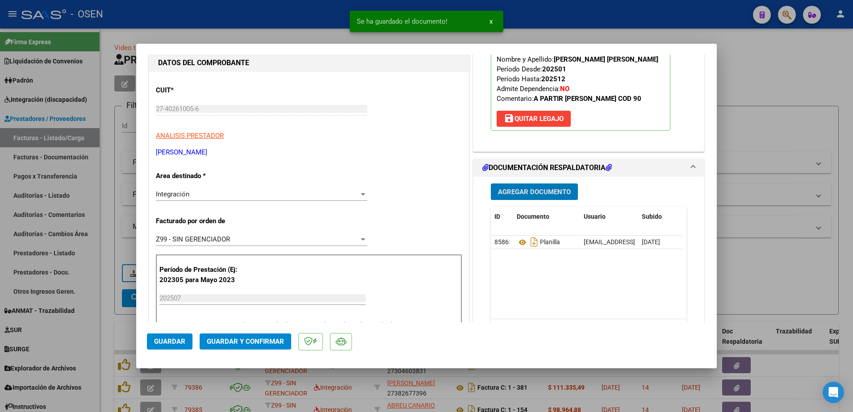
click at [168, 340] on span "Guardar" at bounding box center [169, 342] width 31 height 8
click at [105, 339] on div at bounding box center [426, 206] width 853 height 412
type input "$ 0,00"
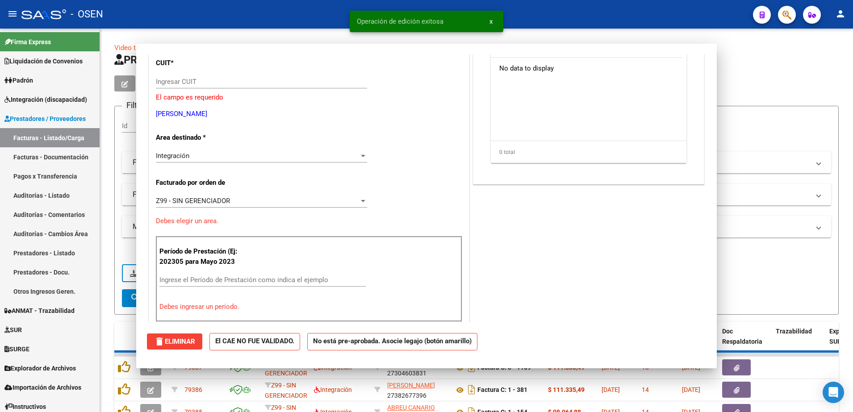
scroll to position [84, 0]
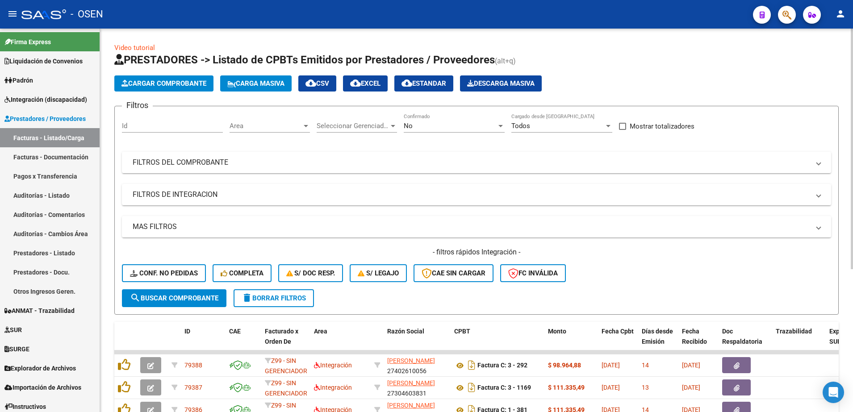
click at [174, 85] on span "Cargar Comprobante" at bounding box center [163, 83] width 85 height 8
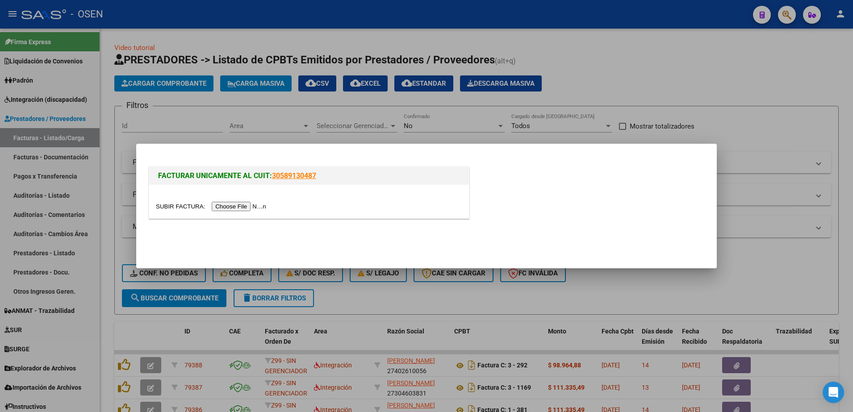
click at [231, 209] on input "file" at bounding box center [212, 206] width 113 height 9
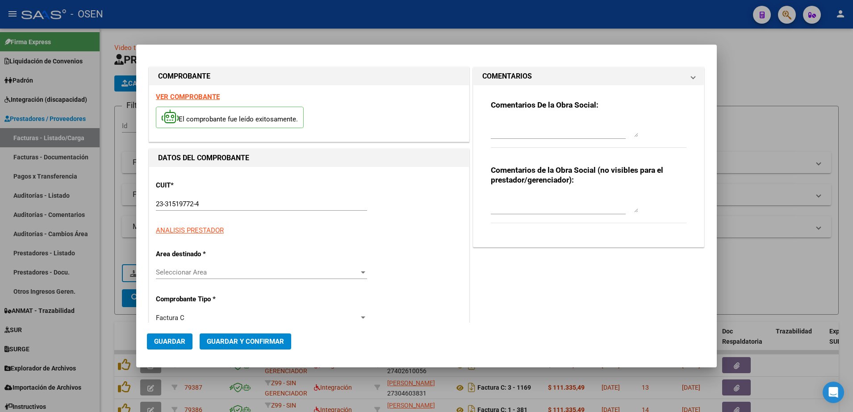
click at [199, 179] on div "CUIT * 23-31519772-4 Ingresar CUIT ANALISIS PRESTADOR ARCA Padrón" at bounding box center [309, 205] width 306 height 62
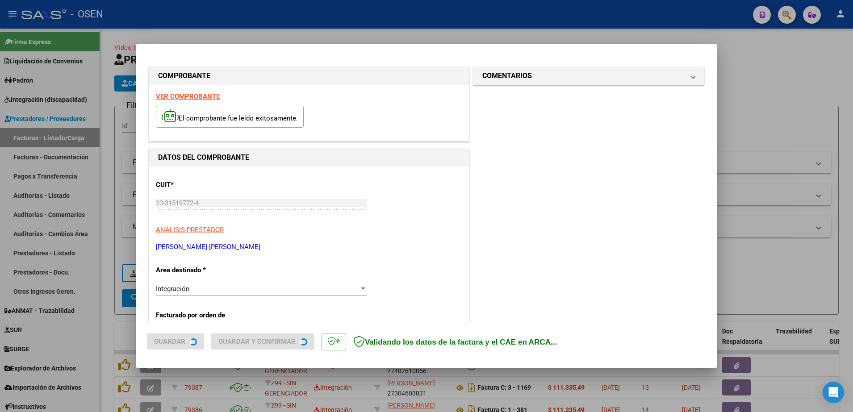
click at [213, 97] on strong "VER COMPROBANTE" at bounding box center [188, 96] width 64 height 8
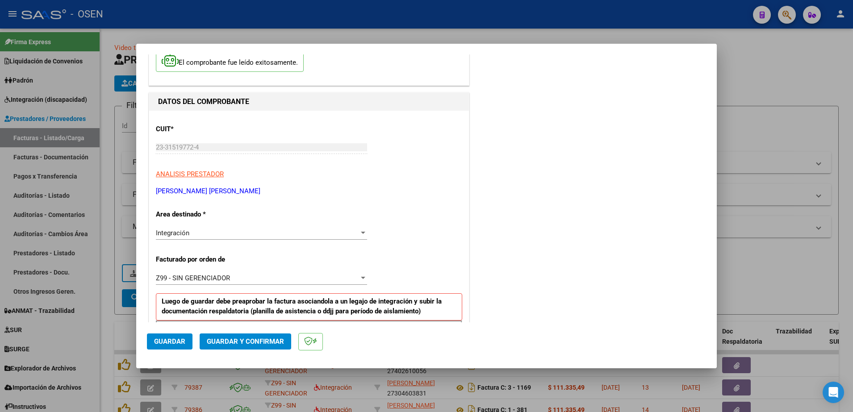
scroll to position [167, 0]
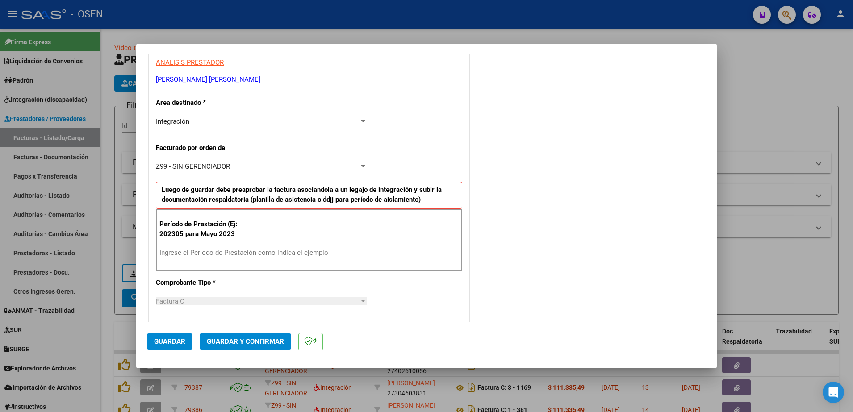
click at [185, 249] on input "Ingrese el Período de Prestación como indica el ejemplo" at bounding box center [262, 253] width 206 height 8
type input "202507"
click at [175, 343] on span "Guardar" at bounding box center [169, 342] width 31 height 8
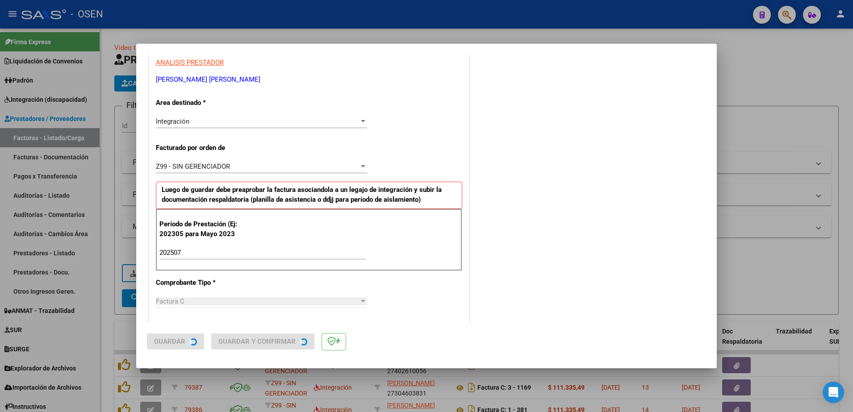
scroll to position [0, 0]
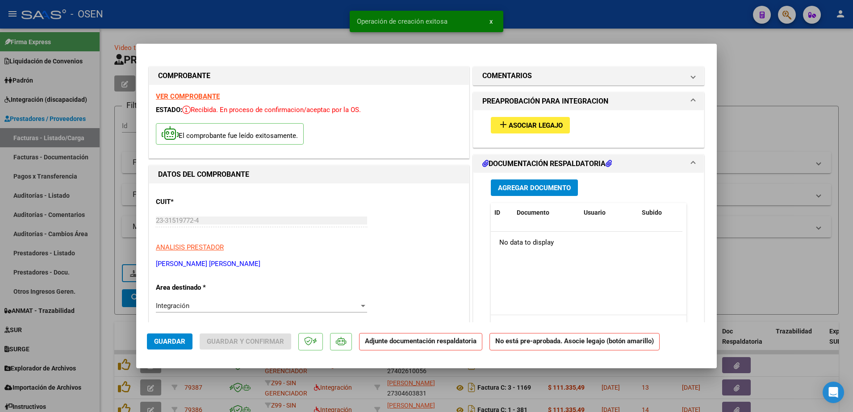
click at [520, 131] on button "add Asociar Legajo" at bounding box center [530, 125] width 79 height 17
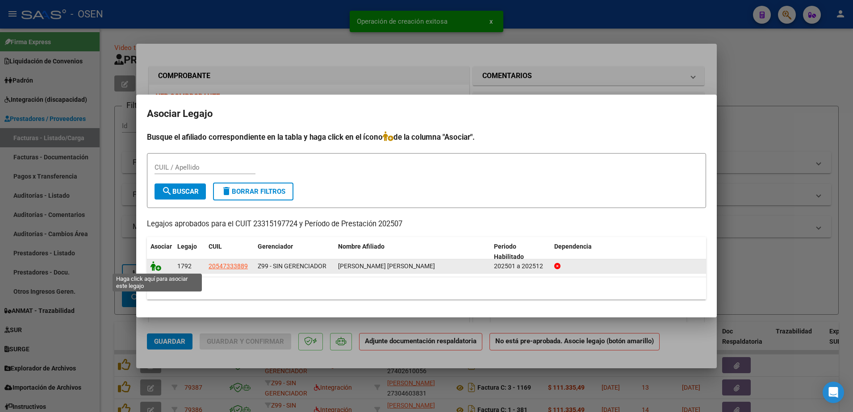
click at [156, 269] on icon at bounding box center [156, 266] width 11 height 10
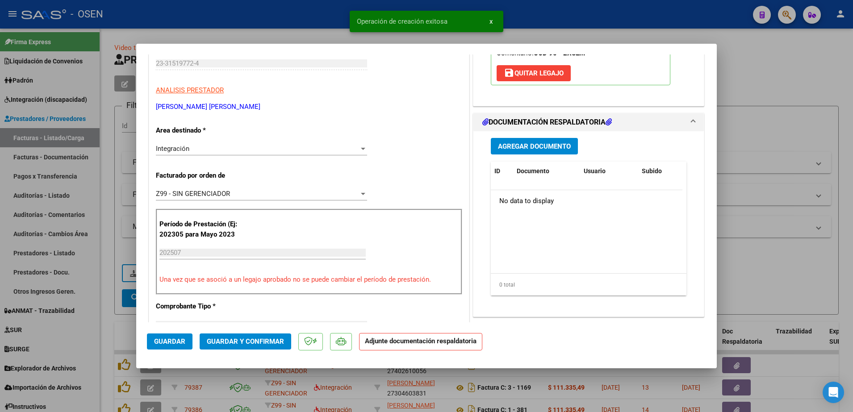
scroll to position [167, 0]
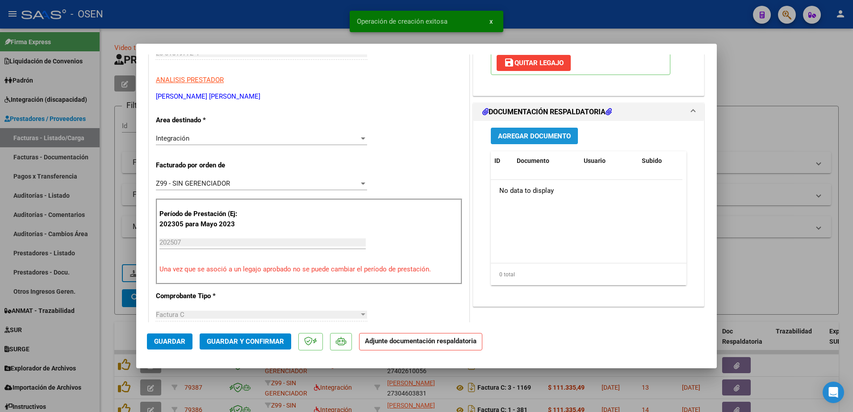
click at [544, 140] on span "Agregar Documento" at bounding box center [534, 136] width 73 height 8
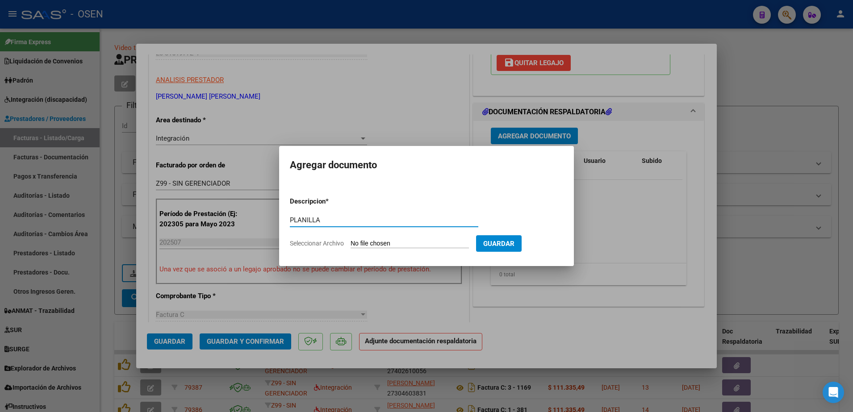
type input "PLANILLA"
click at [351, 240] on input "Seleccionar Archivo" at bounding box center [410, 244] width 118 height 8
type input "C:\fakepath\[PERSON_NAME] F PSL PLANILLA [DATE].pdf"
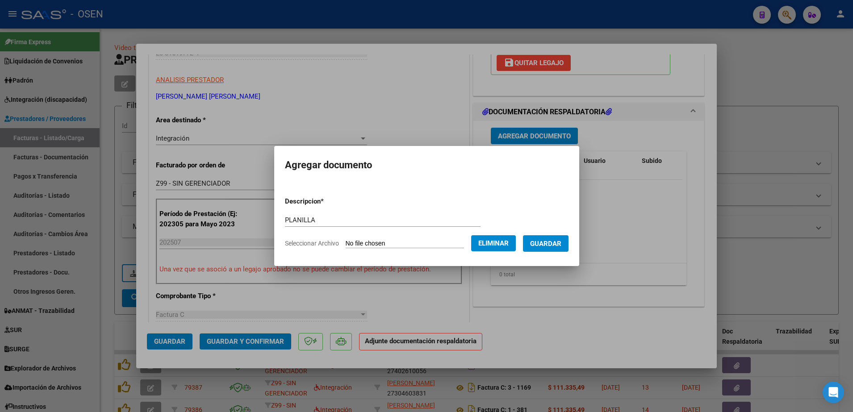
click at [540, 250] on button "Guardar" at bounding box center [546, 243] width 46 height 17
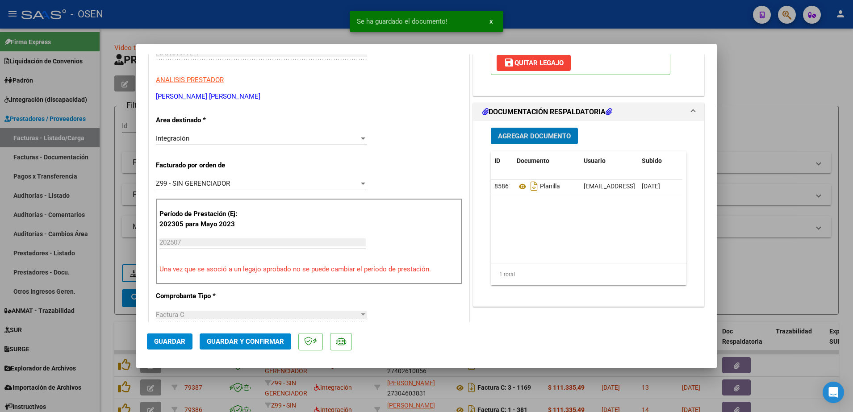
click at [178, 348] on button "Guardar" at bounding box center [170, 342] width 46 height 16
click at [109, 323] on div at bounding box center [426, 206] width 853 height 412
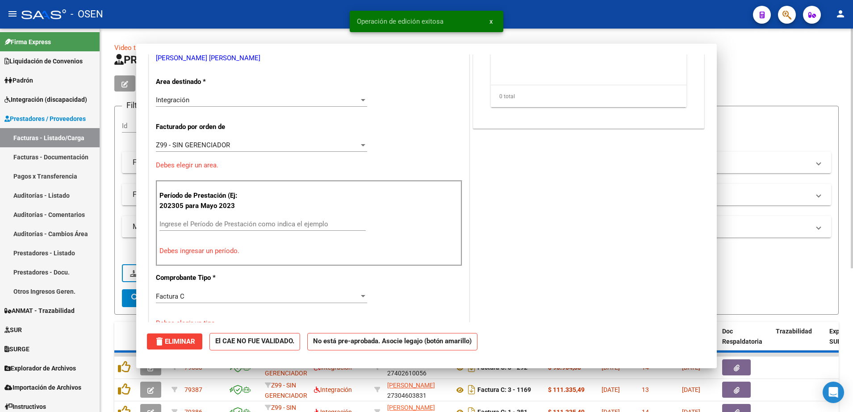
scroll to position [0, 0]
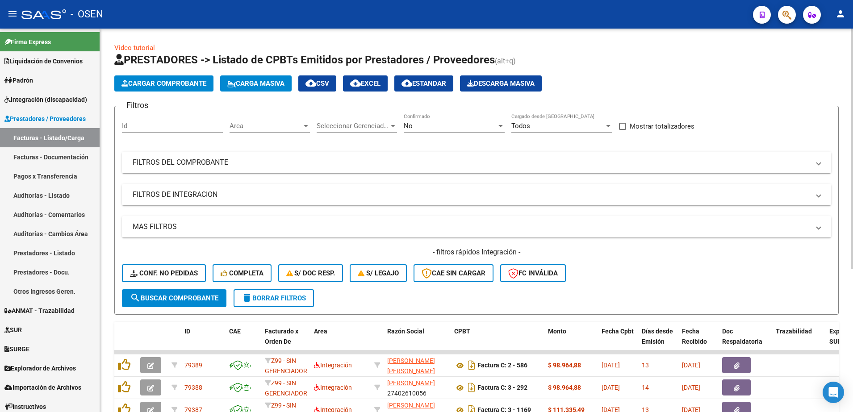
click at [201, 97] on app-list-header "PRESTADORES -> Listado de CPBTs Emitidos por Prestadores / Proveedores (alt+q) …" at bounding box center [476, 184] width 724 height 262
click at [191, 81] on span "Cargar Comprobante" at bounding box center [163, 83] width 85 height 8
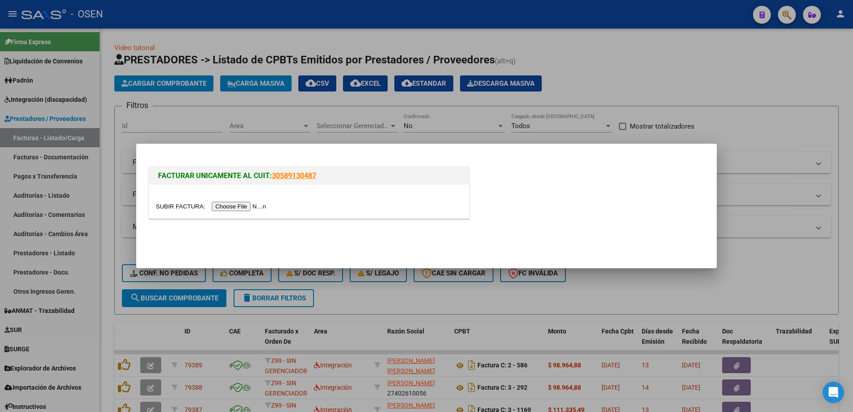
click at [239, 204] on input "file" at bounding box center [212, 206] width 113 height 9
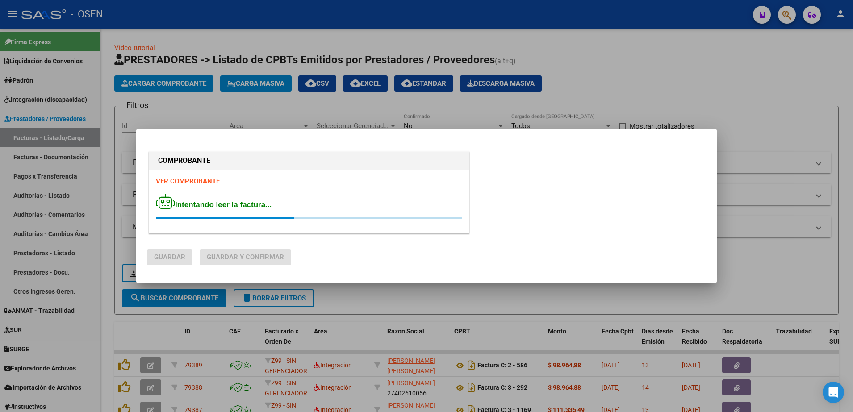
click at [194, 177] on strong "VER COMPROBANTE" at bounding box center [188, 181] width 64 height 8
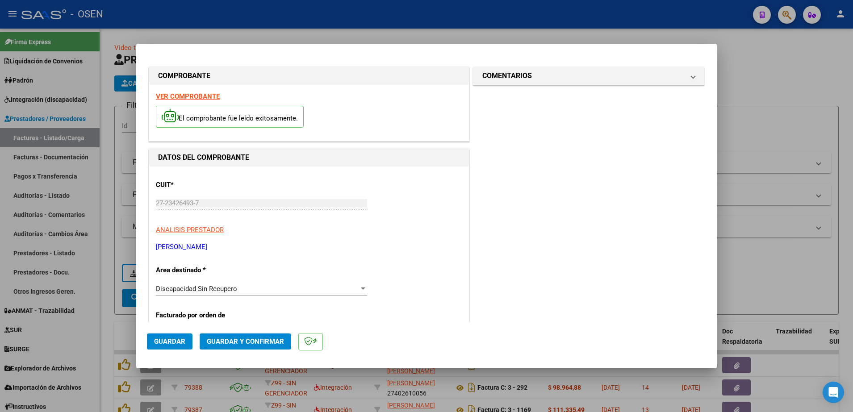
scroll to position [56, 0]
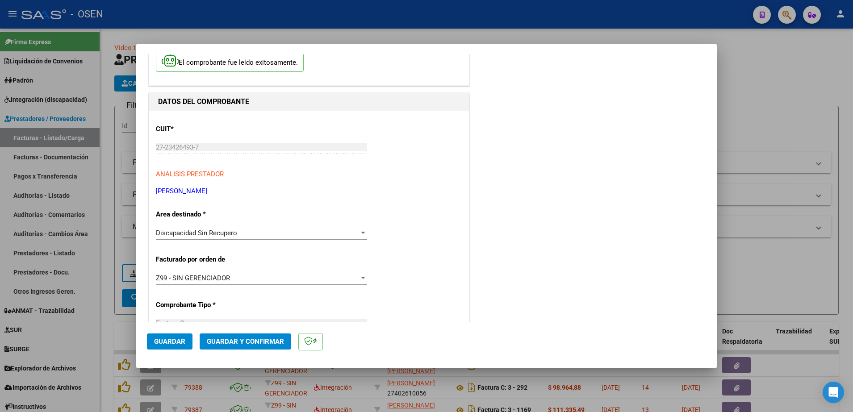
click at [226, 233] on span "Discapacidad Sin Recupero" at bounding box center [196, 233] width 81 height 8
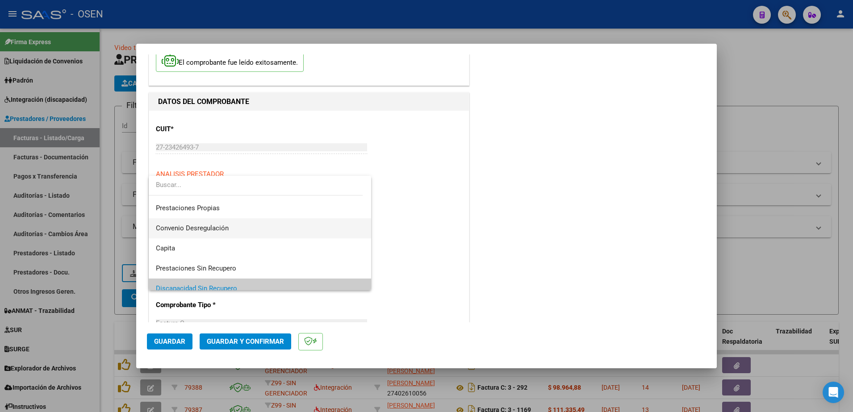
scroll to position [22, 0]
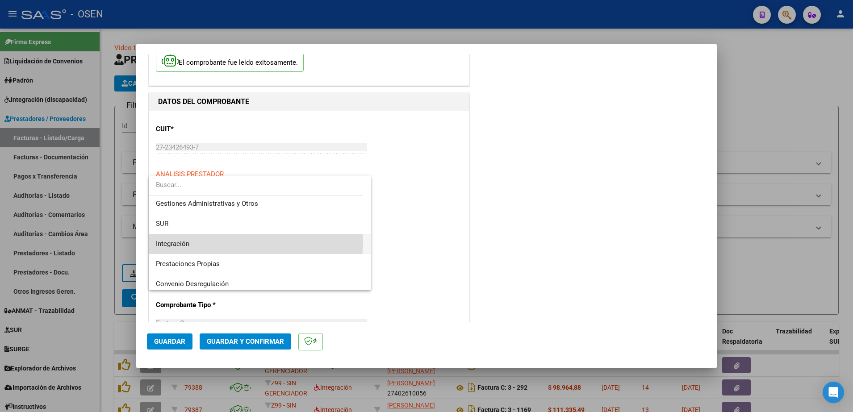
click at [192, 240] on span "Integración" at bounding box center [260, 244] width 208 height 20
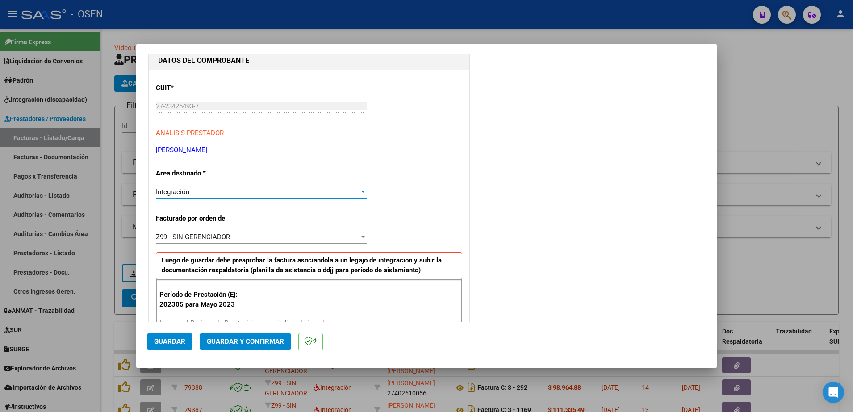
scroll to position [167, 0]
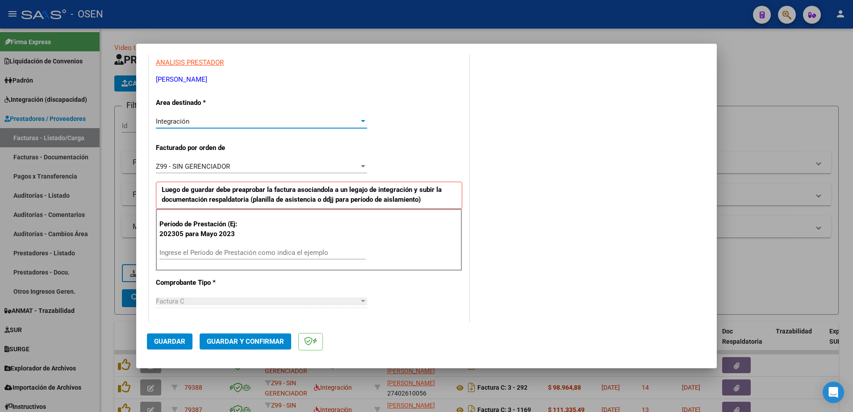
click at [202, 253] on input "Ingrese el Período de Prestación como indica el ejemplo" at bounding box center [262, 253] width 206 height 8
type input "202507"
click at [167, 340] on span "Guardar" at bounding box center [169, 342] width 31 height 8
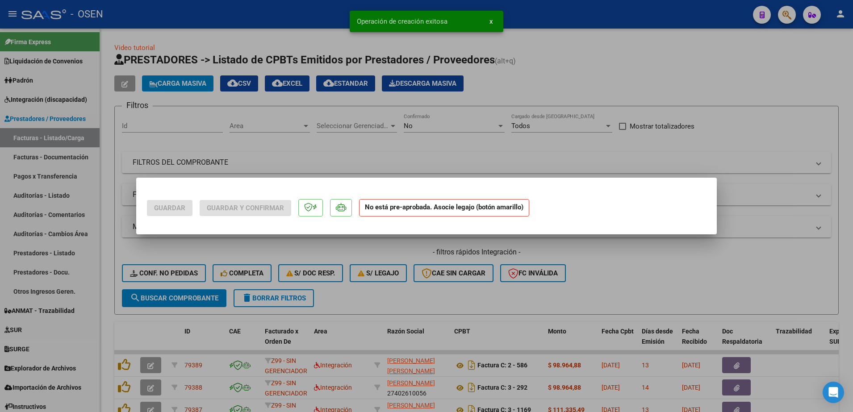
scroll to position [0, 0]
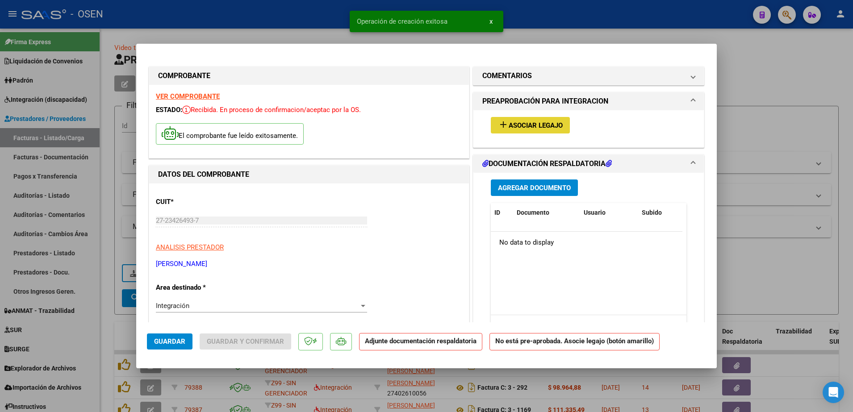
click at [530, 126] on span "Asociar Legajo" at bounding box center [536, 125] width 54 height 8
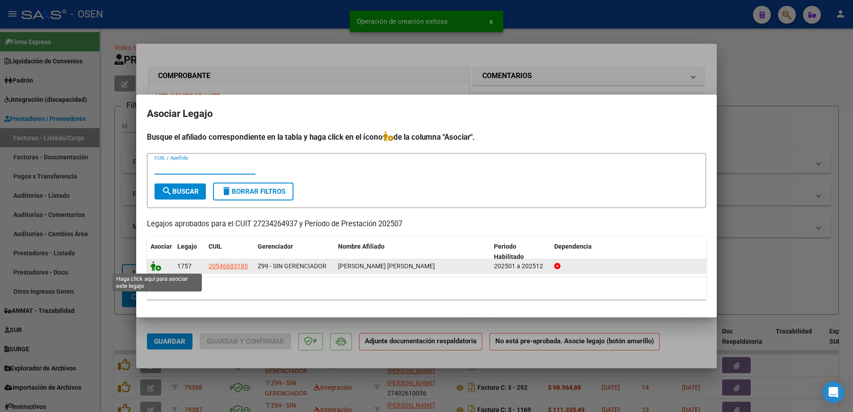
click at [155, 269] on icon at bounding box center [156, 266] width 11 height 10
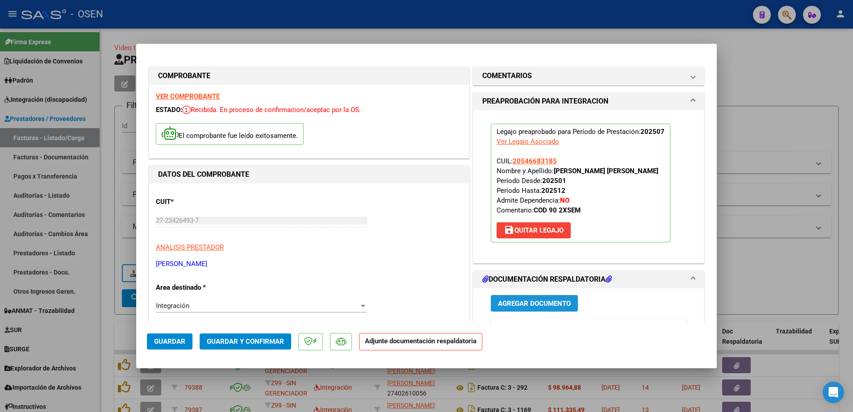
click at [524, 305] on span "Agregar Documento" at bounding box center [534, 304] width 73 height 8
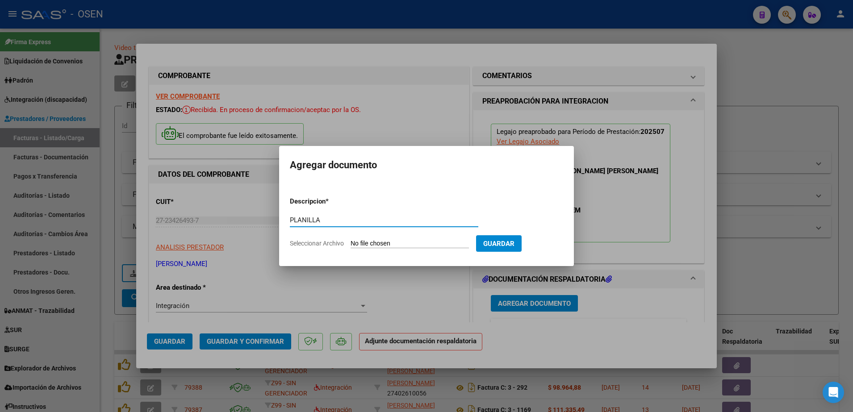
type input "PLANILLA"
click at [351, 240] on input "Seleccionar Archivo" at bounding box center [410, 244] width 118 height 8
type input "C:\fakepath\Asistencia TO 07-2025 - [PERSON_NAME].pdf"
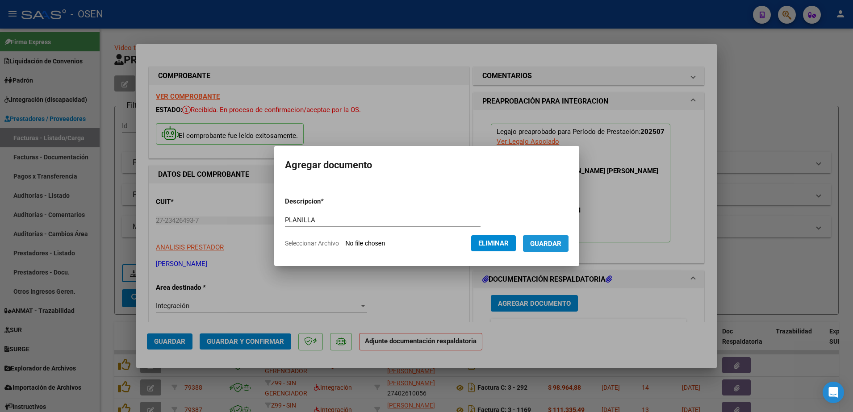
click at [544, 243] on span "Guardar" at bounding box center [545, 244] width 31 height 8
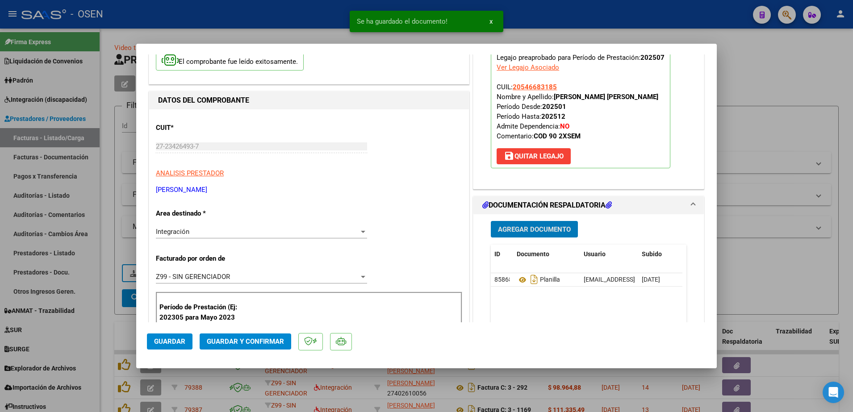
scroll to position [112, 0]
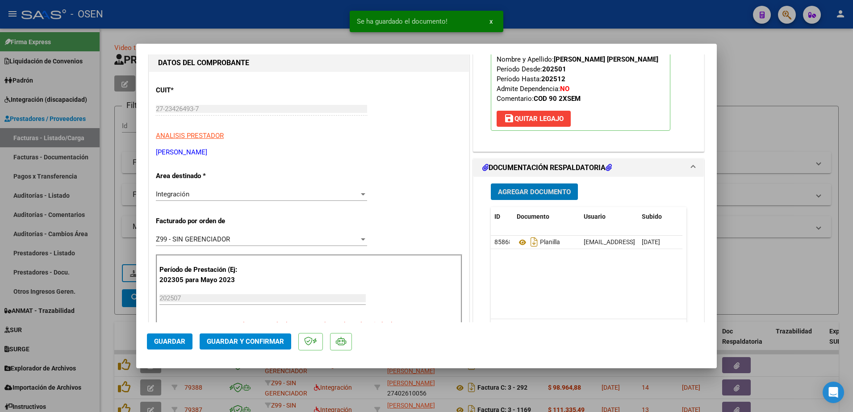
click at [173, 342] on span "Guardar" at bounding box center [169, 342] width 31 height 8
click at [182, 344] on span "Guardar" at bounding box center [169, 342] width 31 height 8
click at [109, 322] on div at bounding box center [426, 206] width 853 height 412
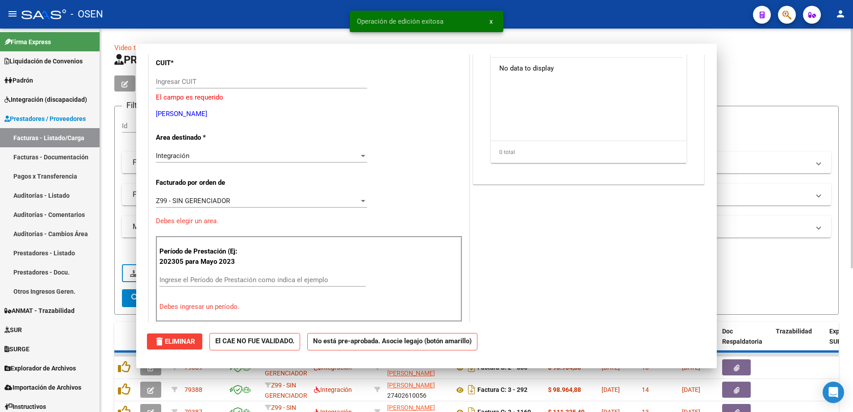
scroll to position [0, 0]
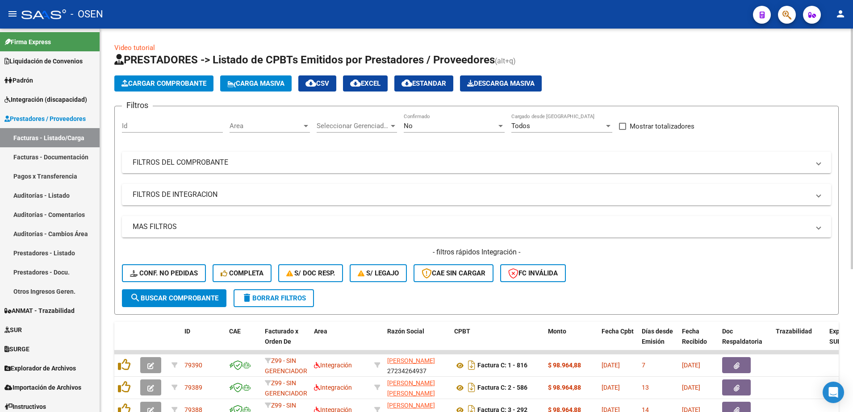
click at [412, 116] on div "No Confirmado" at bounding box center [454, 122] width 101 height 19
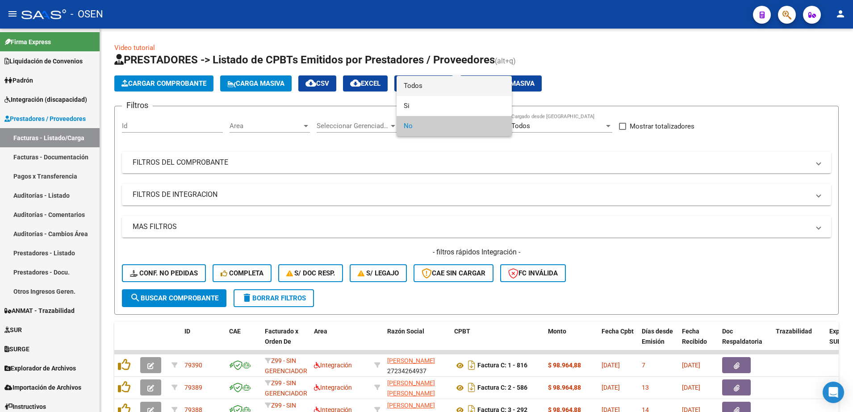
click at [412, 78] on span "Todos" at bounding box center [454, 86] width 101 height 20
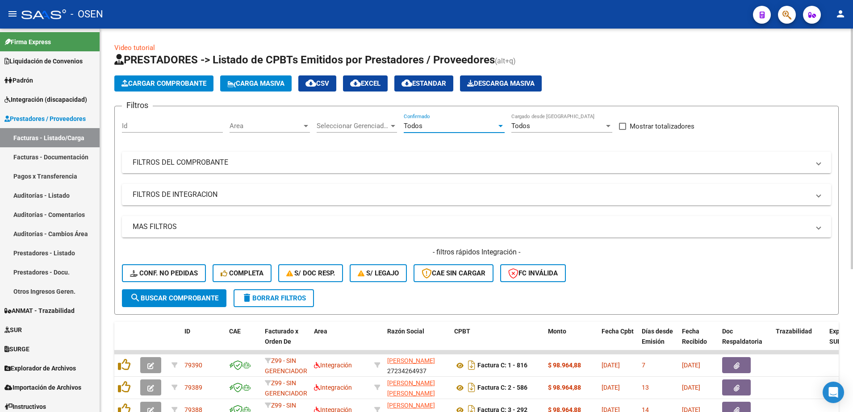
click at [397, 169] on mat-expansion-panel-header "FILTROS DEL COMPROBANTE" at bounding box center [476, 162] width 709 height 21
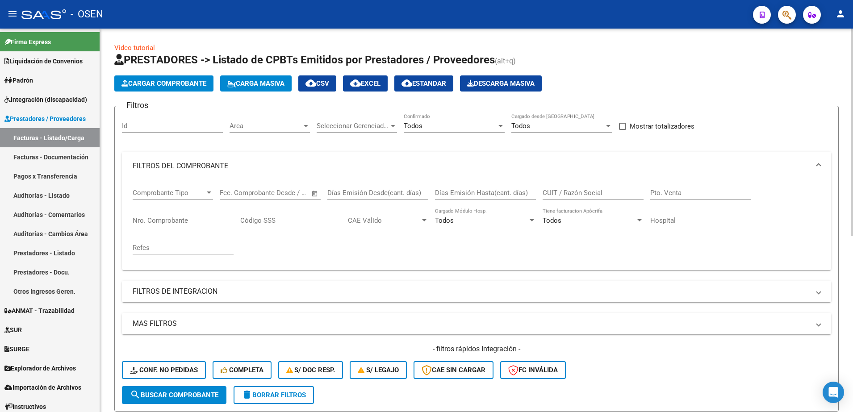
click at [592, 195] on input "CUIT / Razón Social" at bounding box center [593, 193] width 101 height 8
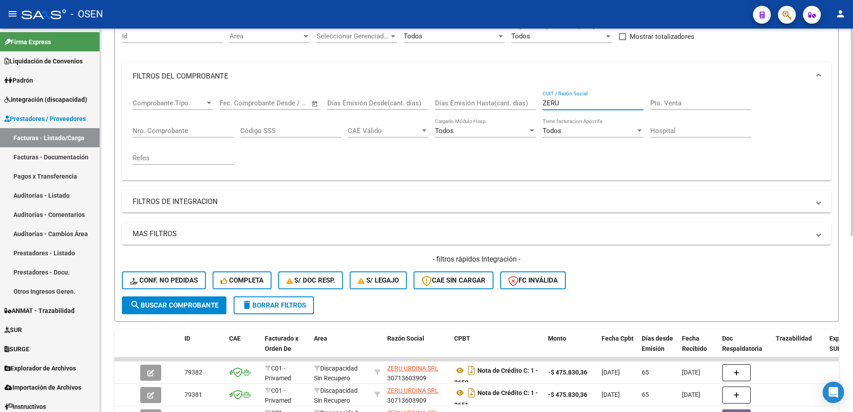
scroll to position [112, 0]
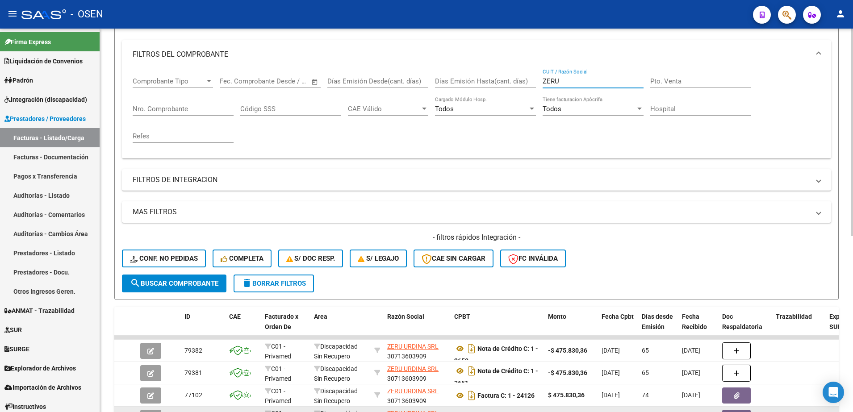
type input "ZERU"
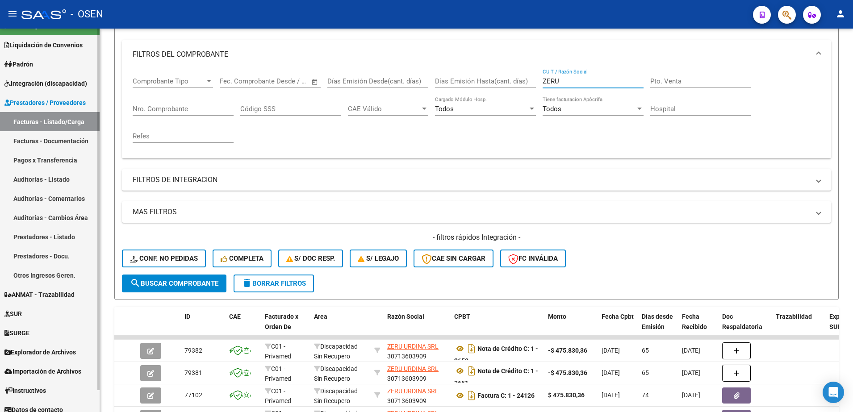
scroll to position [23, 0]
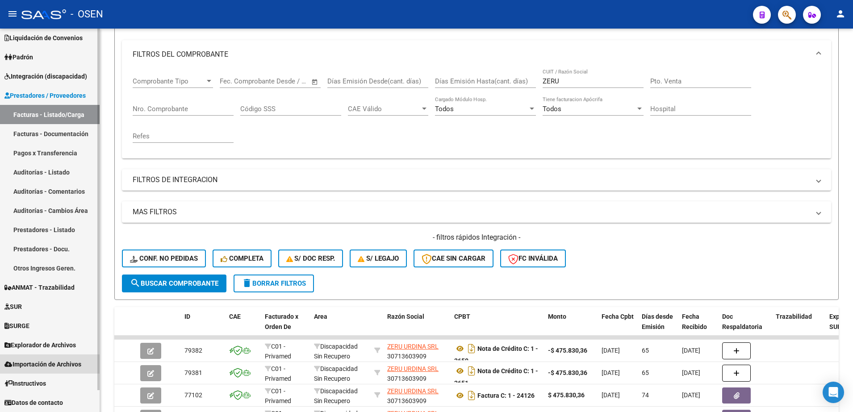
click at [57, 372] on link "Importación de Archivos" at bounding box center [50, 364] width 100 height 19
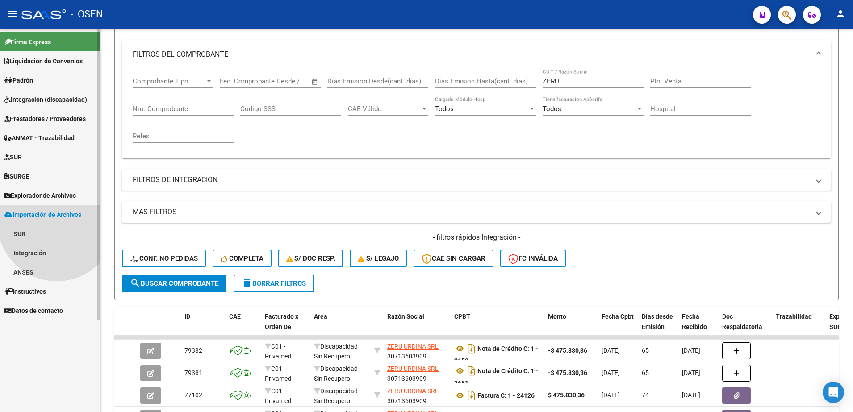
scroll to position [0, 0]
click at [42, 247] on link "Integración" at bounding box center [50, 252] width 100 height 19
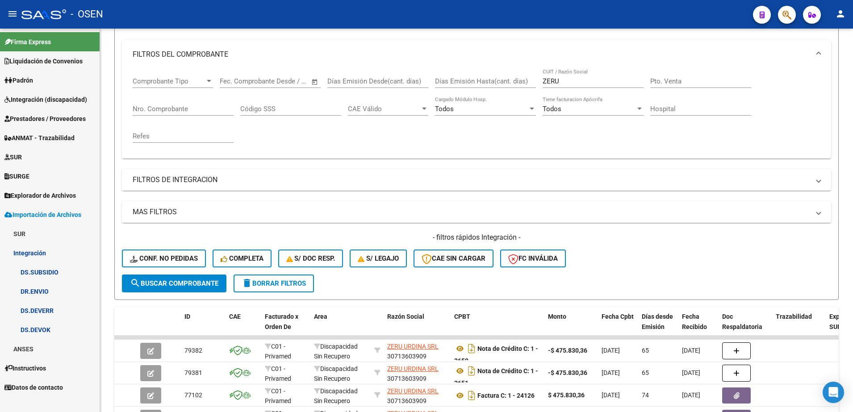
click at [54, 318] on link "DS.DEVERR" at bounding box center [50, 310] width 100 height 19
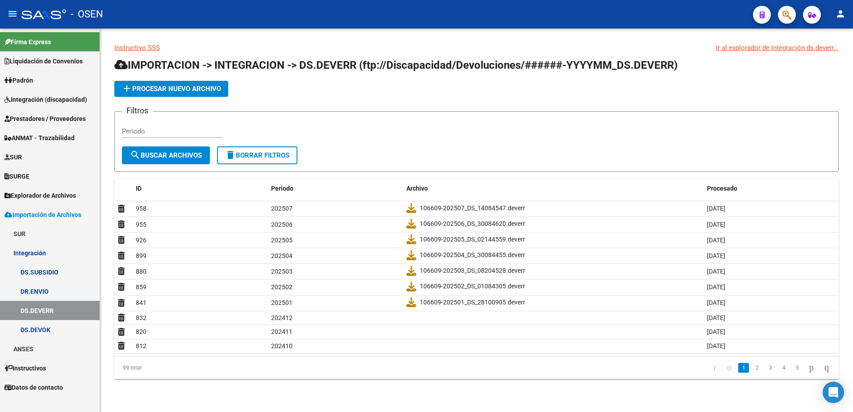
click at [50, 102] on span "Integración (discapacidad)" at bounding box center [45, 100] width 83 height 10
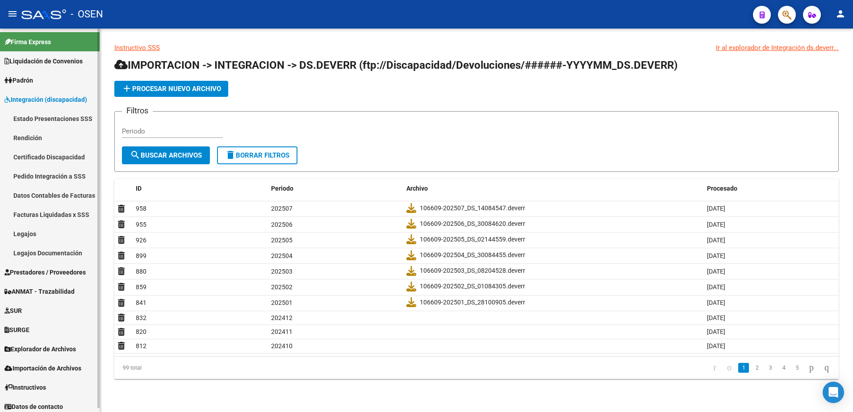
click at [55, 177] on link "Pedido Integración a SSS" at bounding box center [50, 176] width 100 height 19
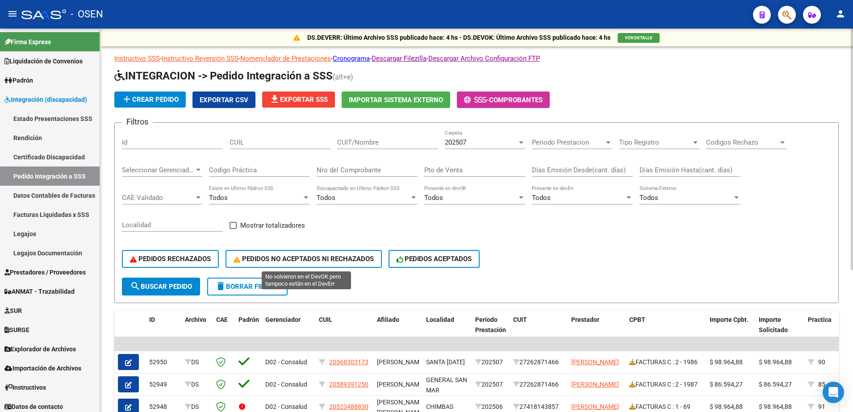
click at [336, 253] on button "PEDIDOS NO ACEPTADOS NI RECHAZADOS" at bounding box center [304, 259] width 156 height 18
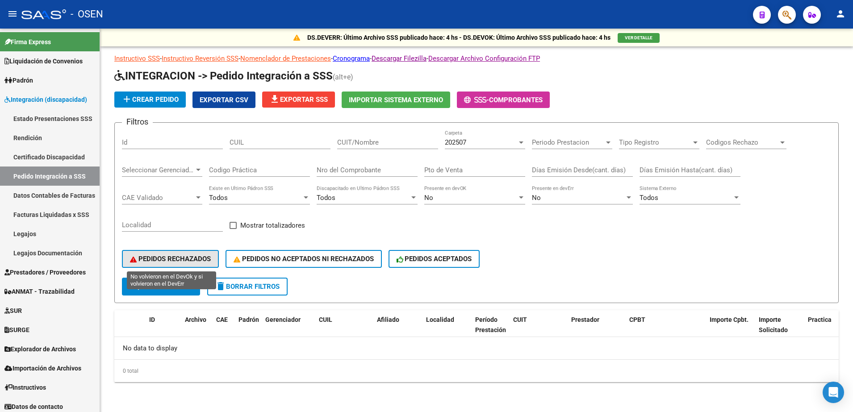
click at [138, 255] on span "PEDIDOS RECHAZADOS" at bounding box center [170, 259] width 81 height 8
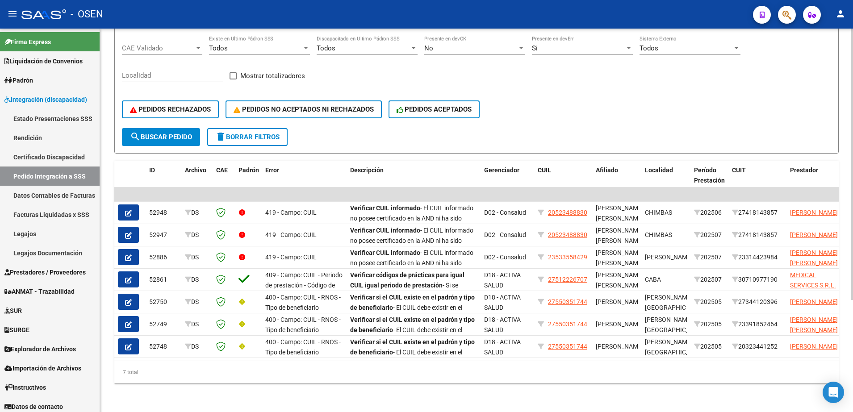
scroll to position [56, 0]
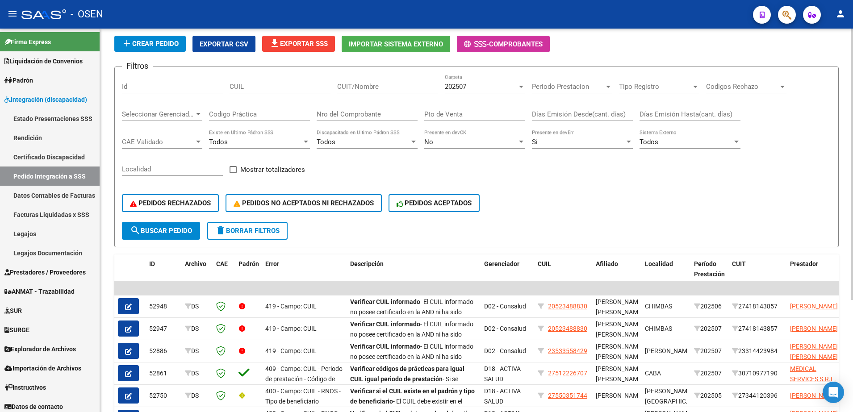
click at [202, 41] on span "Exportar CSV" at bounding box center [224, 44] width 49 height 8
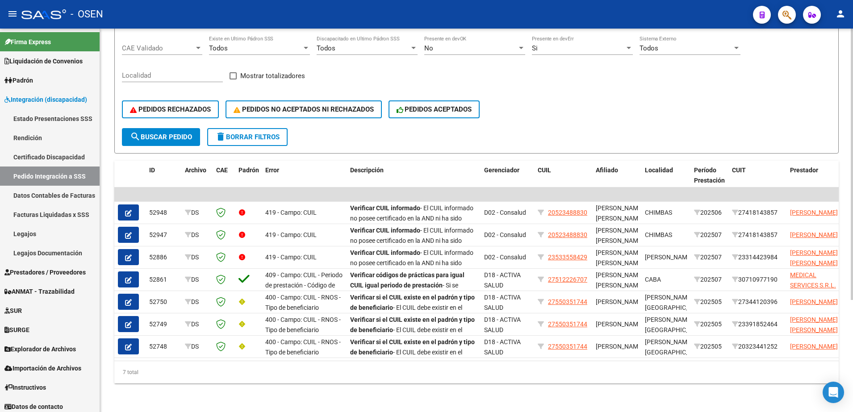
scroll to position [158, 0]
click at [61, 278] on link "Prestadores / Proveedores" at bounding box center [50, 272] width 100 height 19
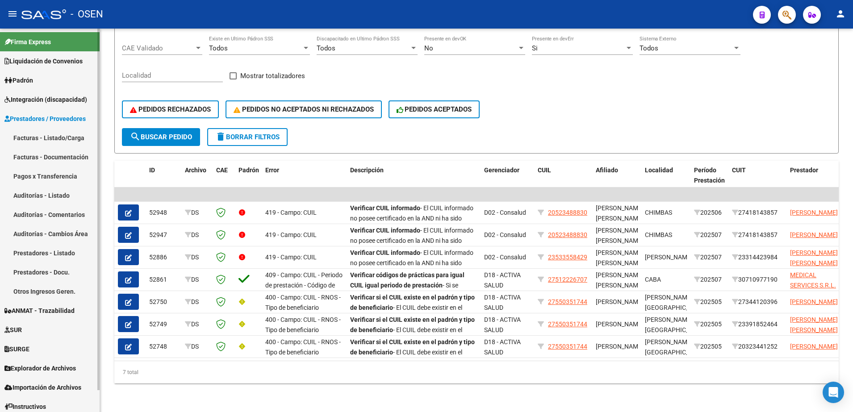
click at [29, 135] on link "Facturas - Listado/Carga" at bounding box center [50, 137] width 100 height 19
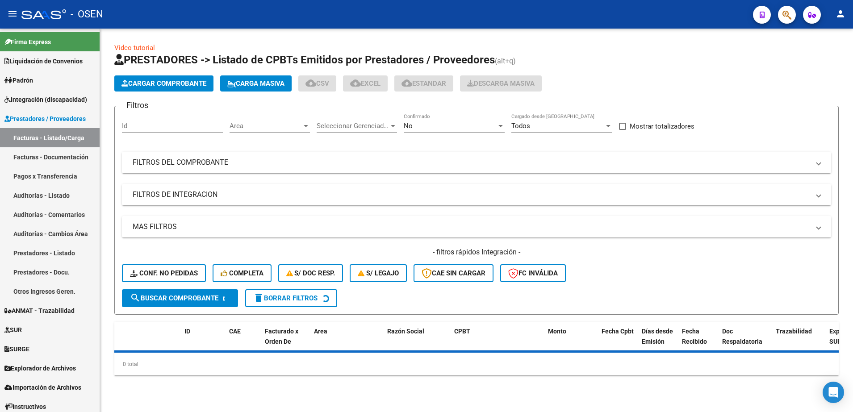
click at [423, 126] on div "No" at bounding box center [450, 126] width 93 height 8
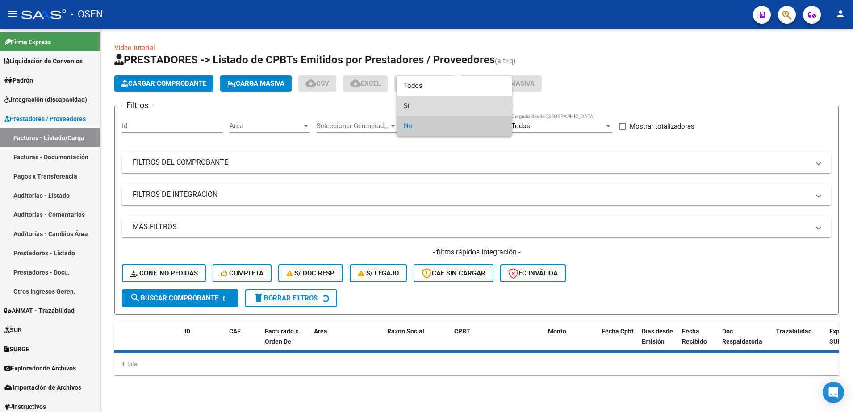
click at [416, 102] on span "Si" at bounding box center [454, 106] width 101 height 20
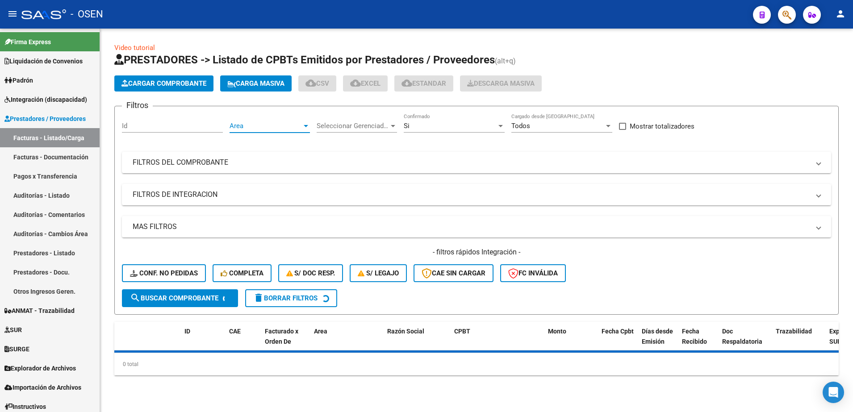
click at [276, 127] on span "Area" at bounding box center [266, 126] width 72 height 8
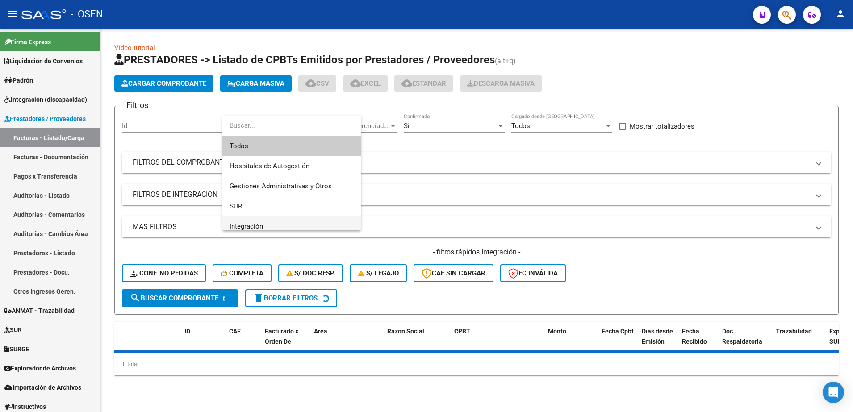
click at [274, 226] on span "Integración" at bounding box center [292, 227] width 124 height 20
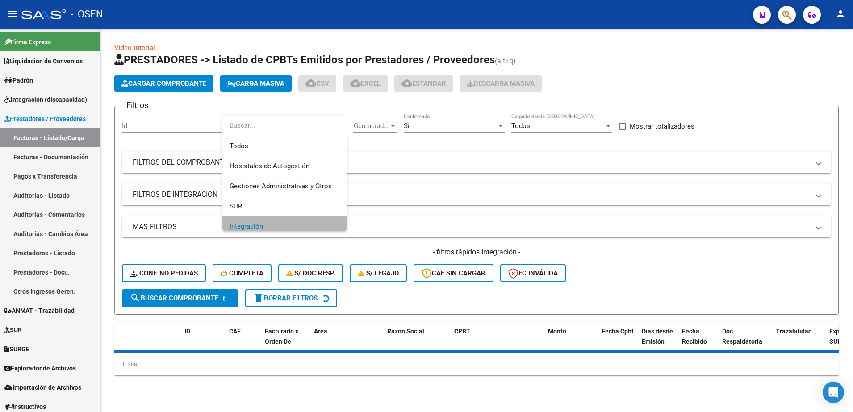
scroll to position [6, 0]
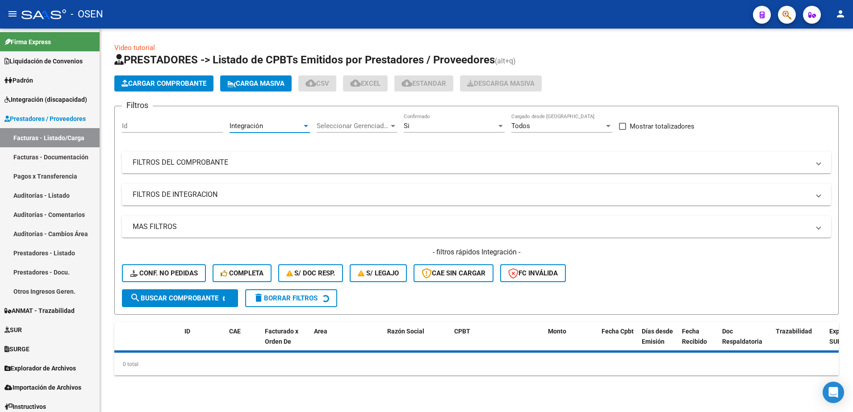
click at [224, 199] on mat-panel-title "FILTROS DE INTEGRACION" at bounding box center [471, 195] width 677 height 10
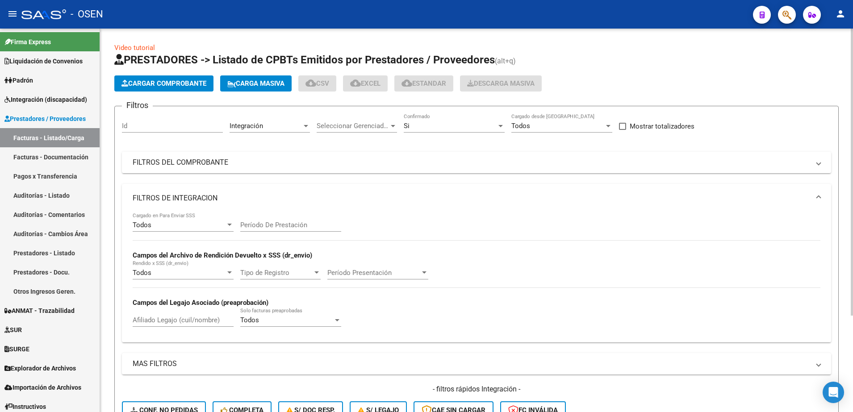
click at [186, 233] on div "Todos Cargado en Para Enviar SSS" at bounding box center [183, 227] width 101 height 28
click at [146, 226] on span "Todos" at bounding box center [142, 225] width 19 height 8
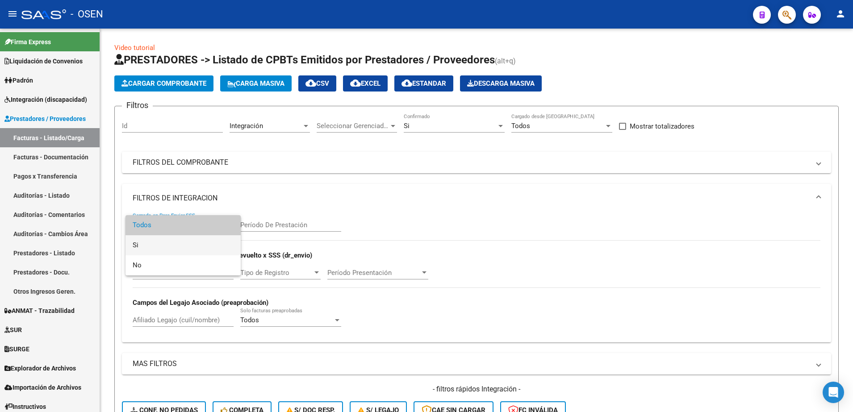
click at [146, 247] on span "Si" at bounding box center [183, 245] width 101 height 20
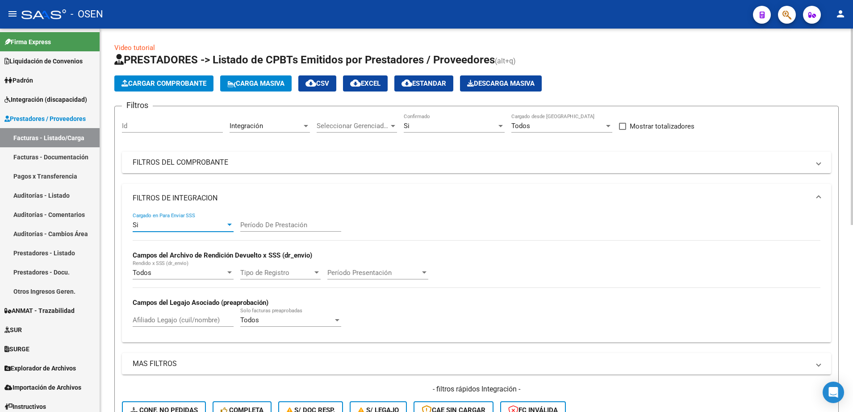
click at [138, 221] on span "Si" at bounding box center [136, 225] width 6 height 8
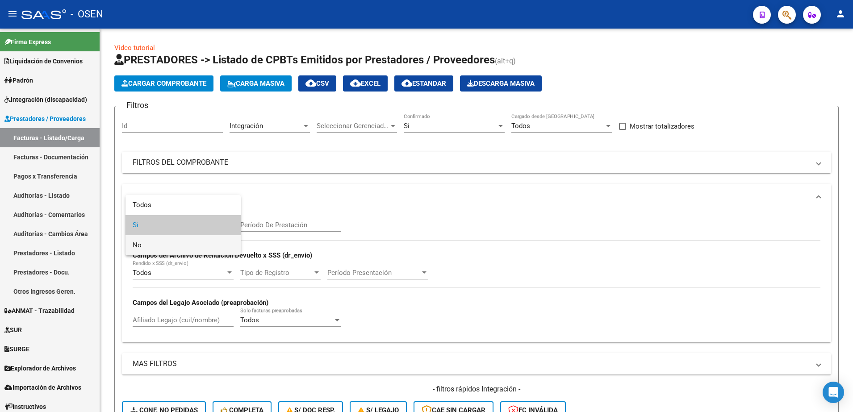
click at [147, 248] on span "No" at bounding box center [183, 245] width 101 height 20
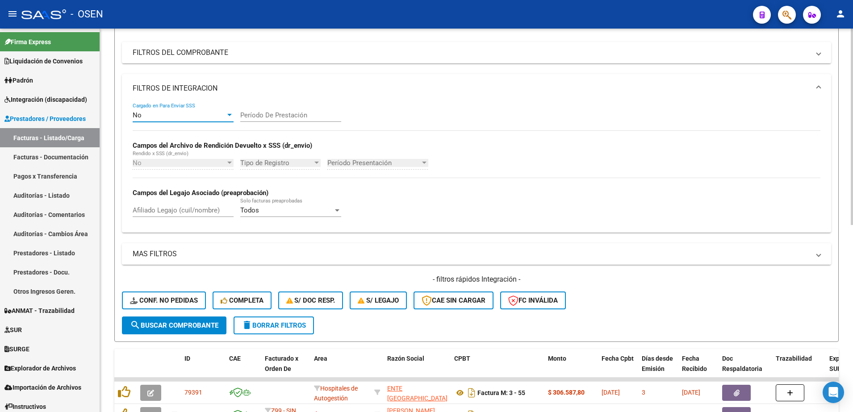
scroll to position [112, 0]
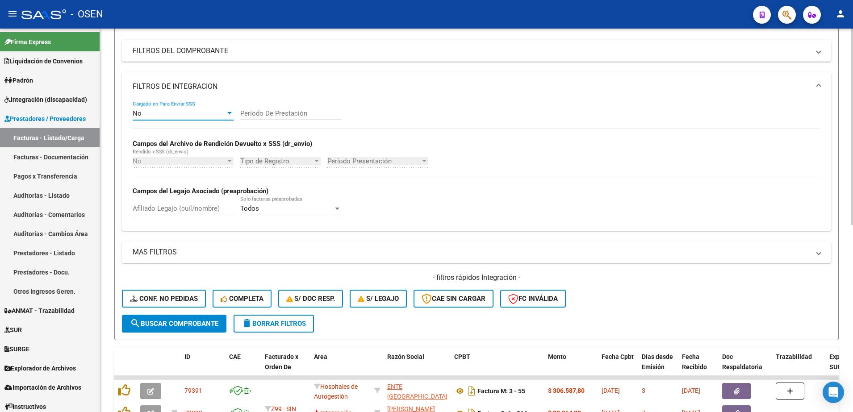
click at [202, 324] on span "search Buscar Comprobante" at bounding box center [174, 324] width 88 height 8
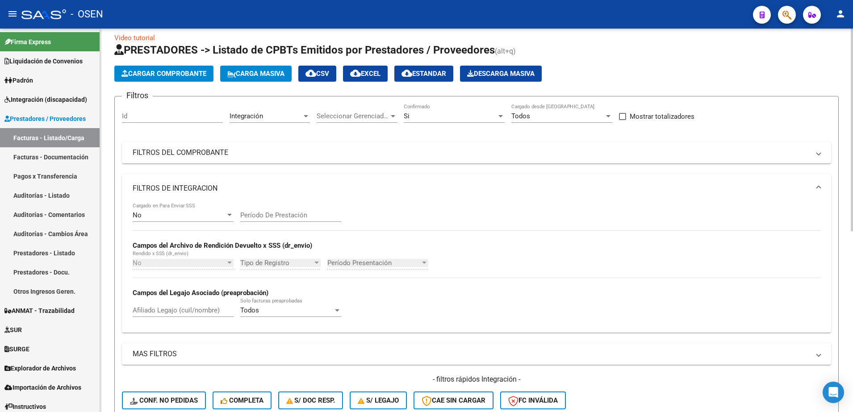
scroll to position [0, 0]
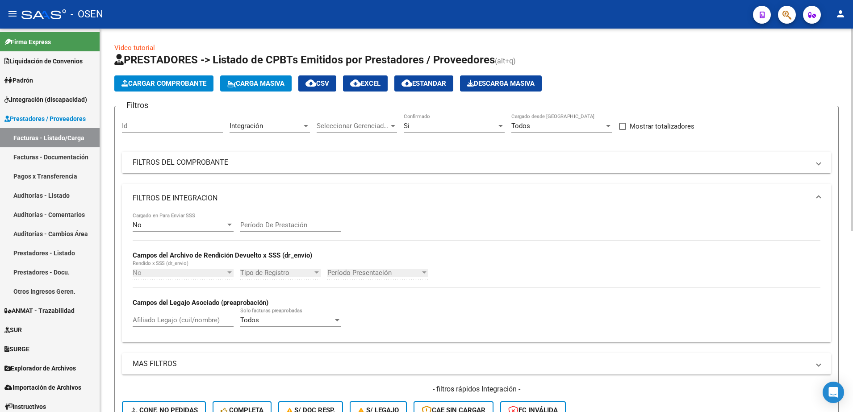
click at [758, 109] on form "Filtros Id Integración Area Seleccionar Gerenciador Seleccionar Gerenciador Si …" at bounding box center [476, 279] width 724 height 346
click at [752, 113] on form "Filtros Id Integración Area Seleccionar Gerenciador Seleccionar Gerenciador Si …" at bounding box center [476, 279] width 724 height 346
